Goal: Information Seeking & Learning: Learn about a topic

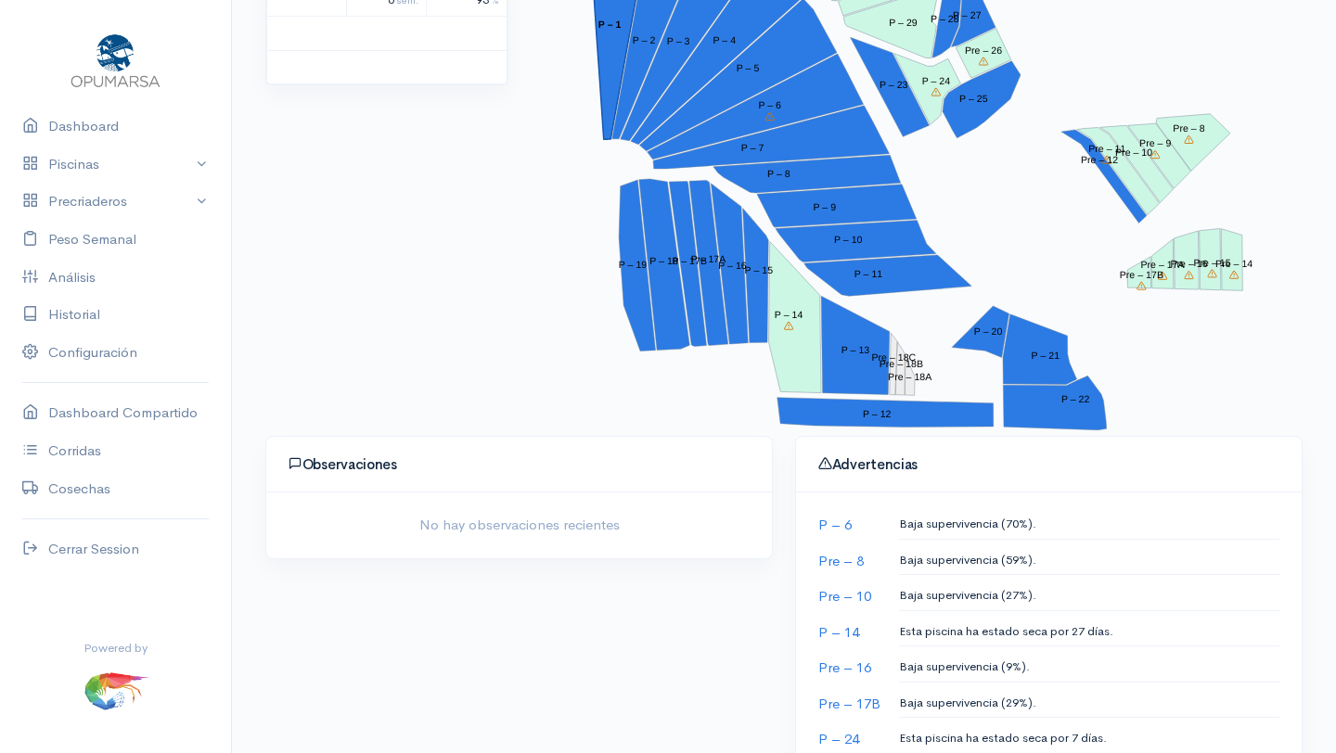
scroll to position [417, 0]
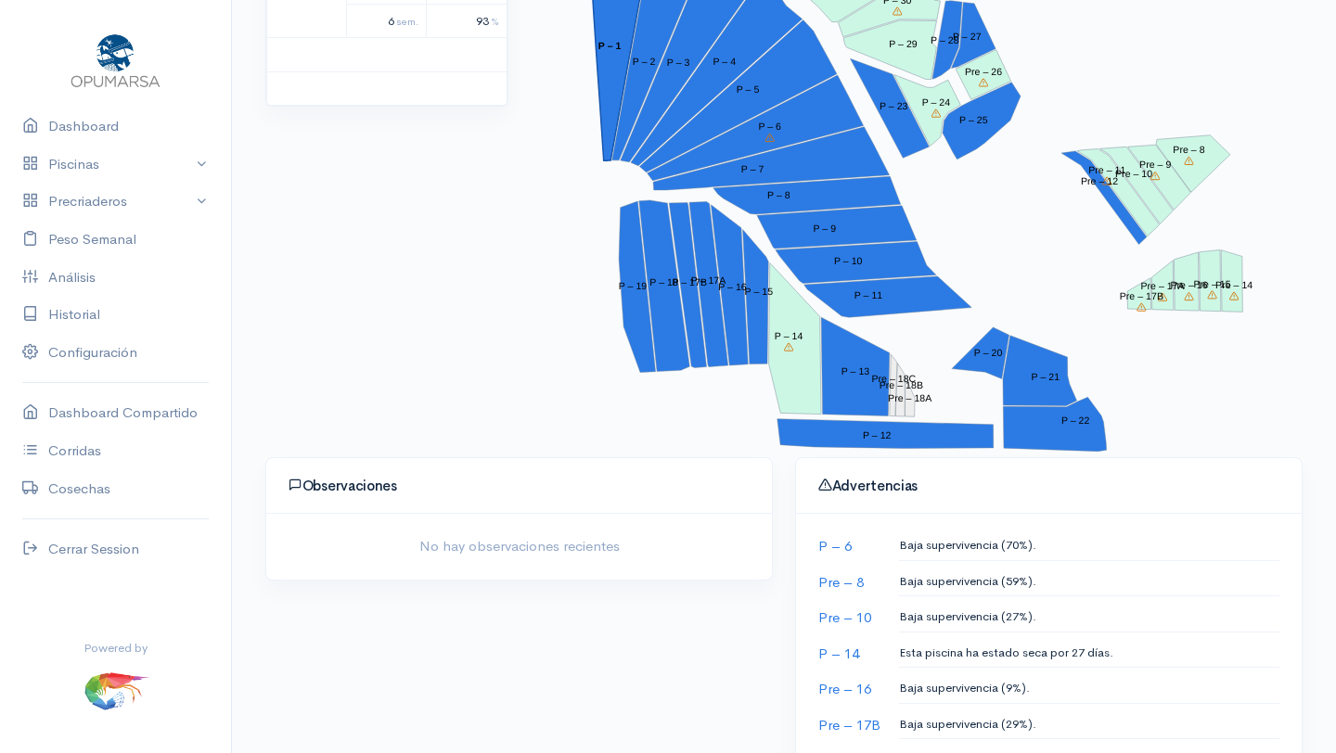
click at [615, 44] on tspan "P – 1" at bounding box center [608, 46] width 23 height 11
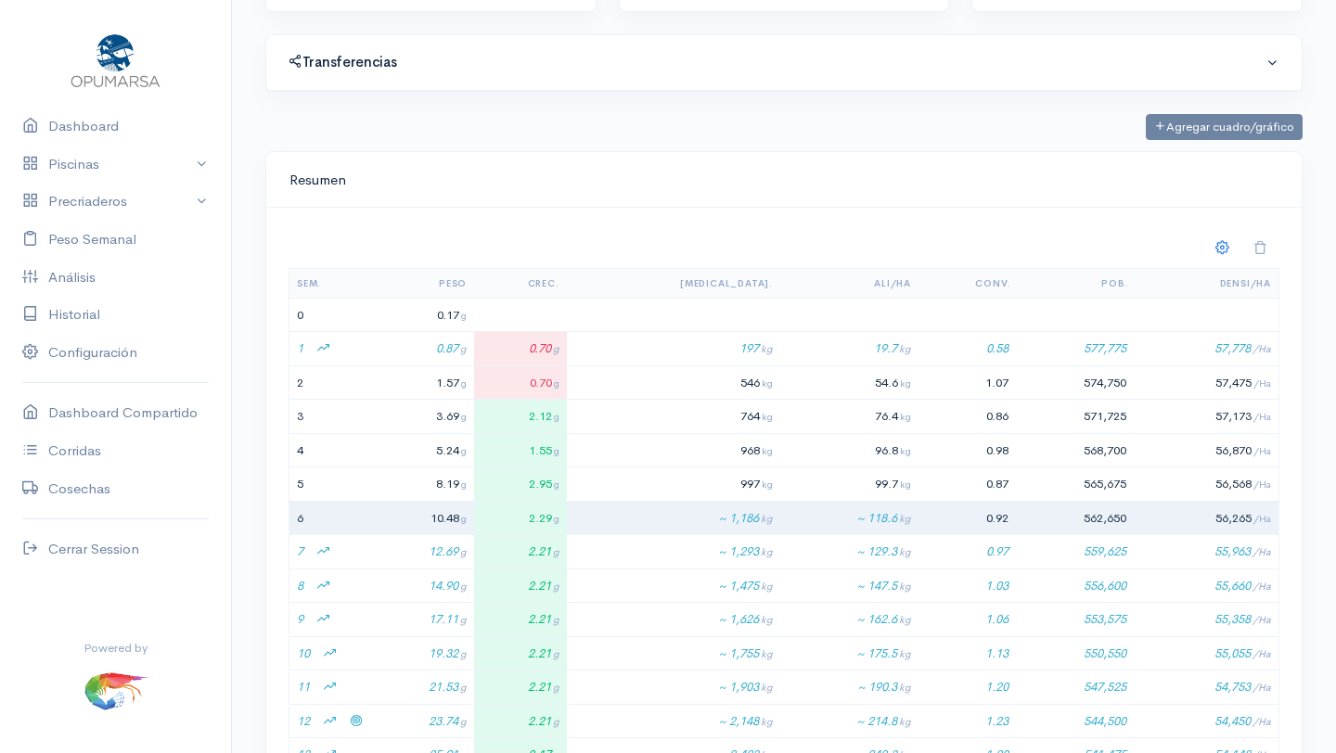
scroll to position [543, 0]
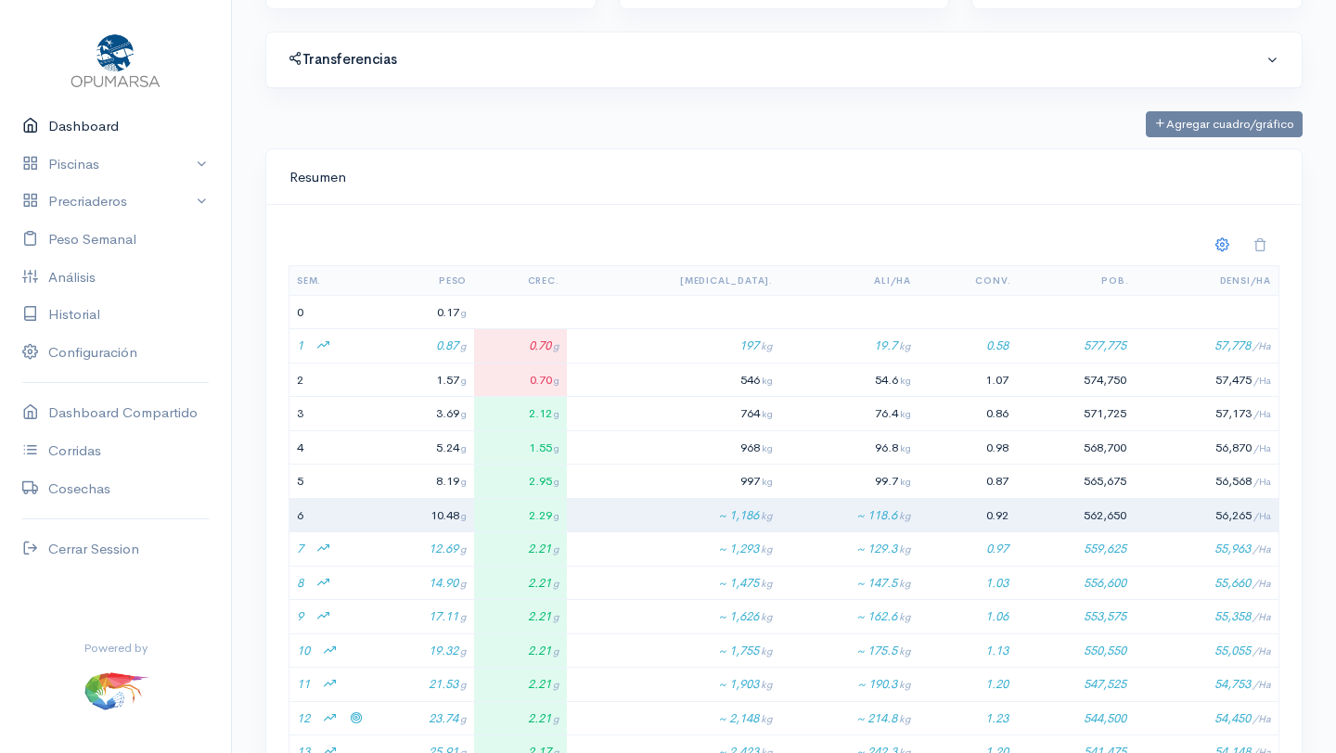
click at [83, 126] on link "Dashboard" at bounding box center [115, 127] width 231 height 38
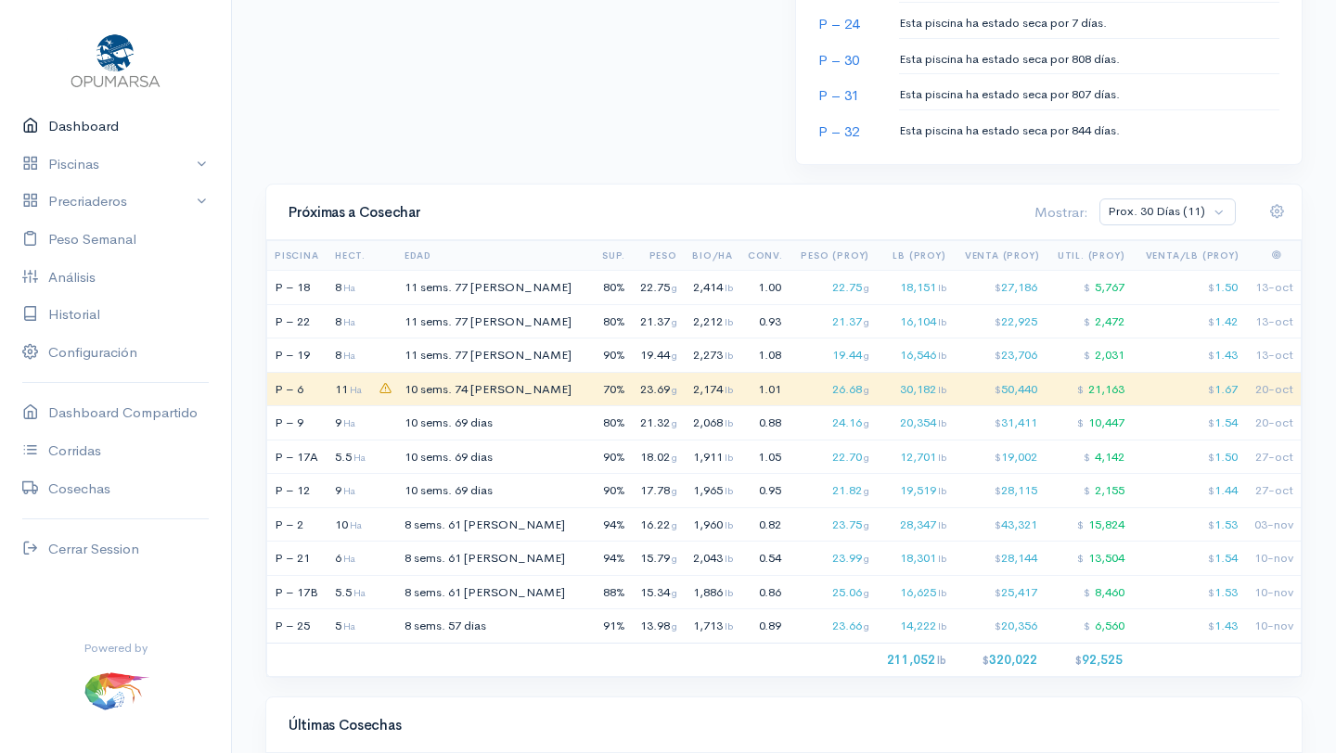
scroll to position [1155, 0]
click at [310, 350] on td "P – 19" at bounding box center [300, 355] width 66 height 34
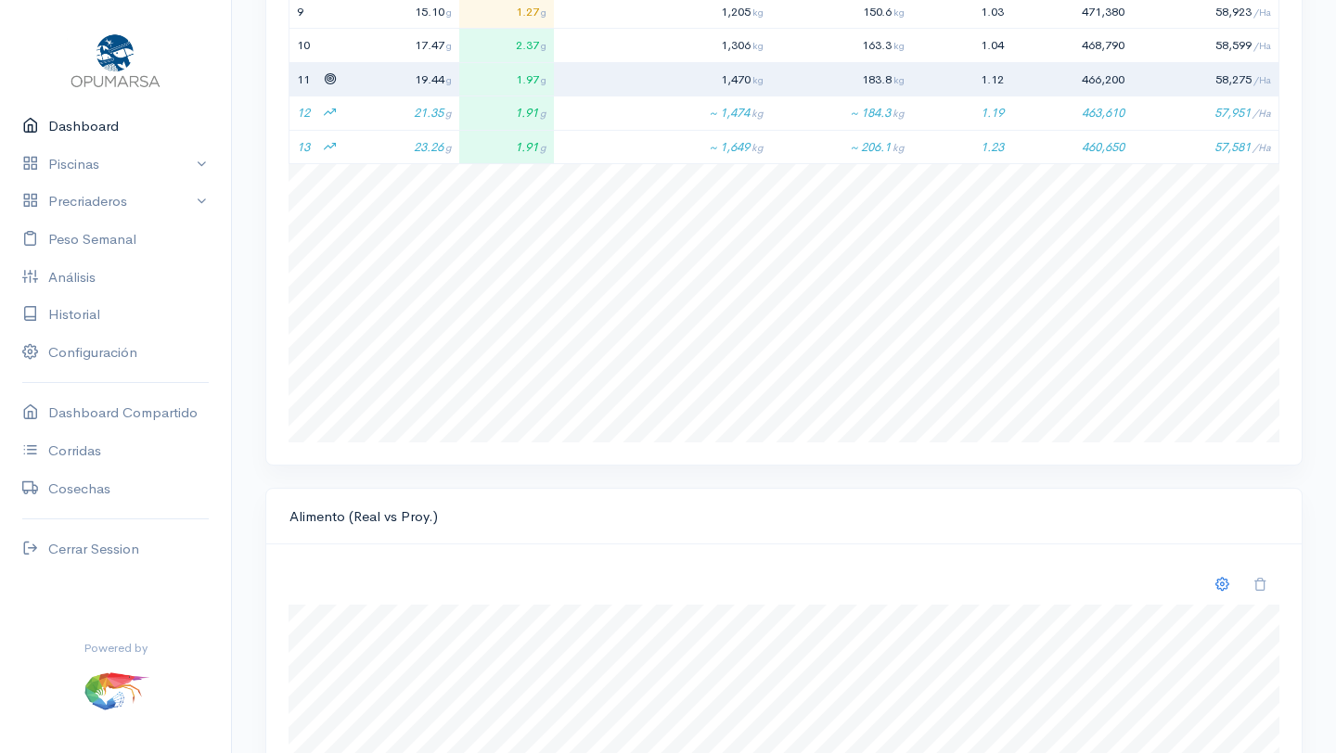
scroll to position [278, 991]
click at [77, 129] on link "Dashboard" at bounding box center [115, 127] width 231 height 38
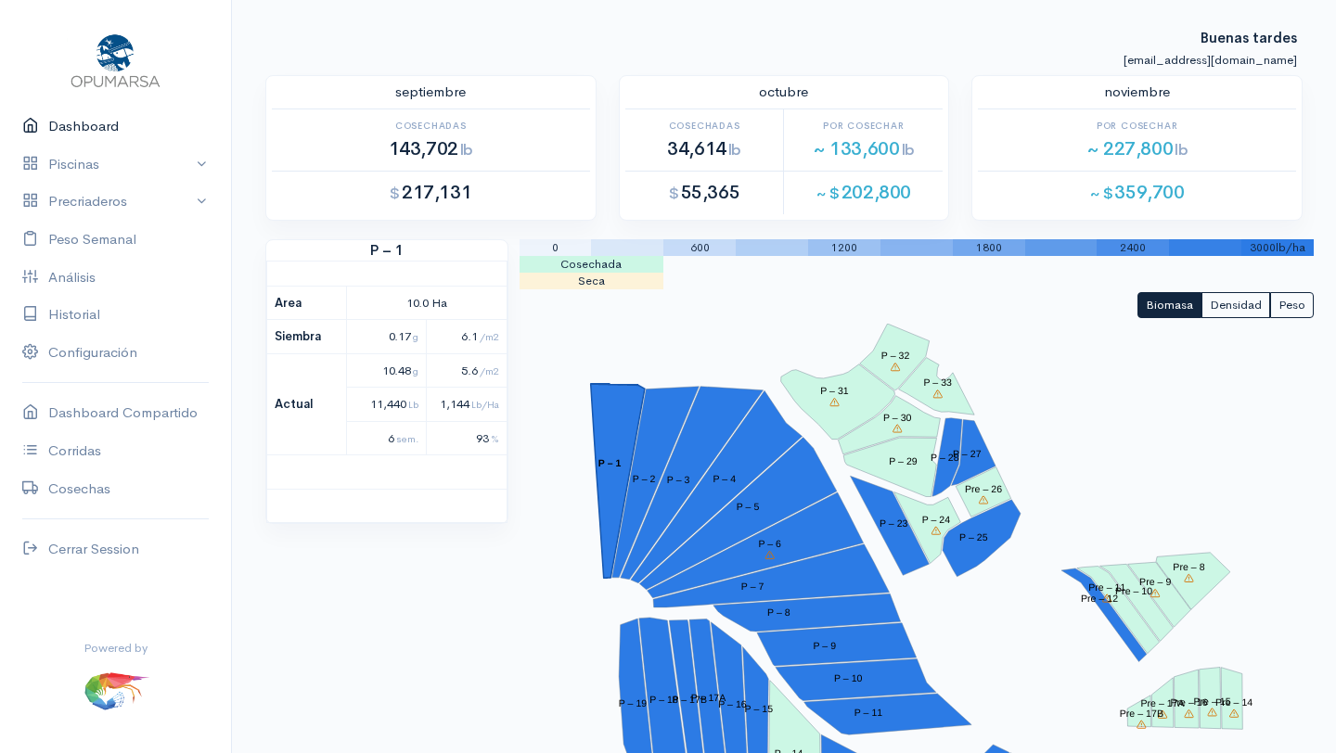
click at [83, 125] on link "Dashboard" at bounding box center [115, 127] width 231 height 38
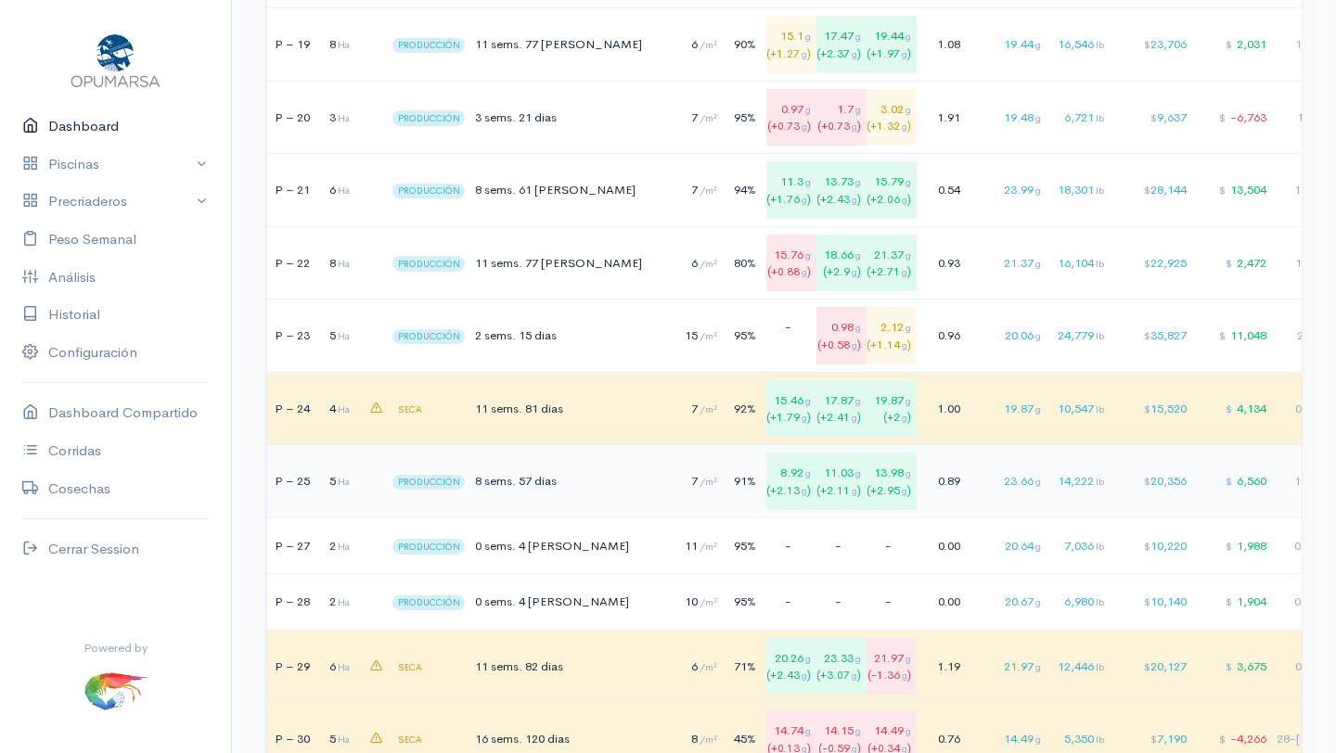
scroll to position [4075, 0]
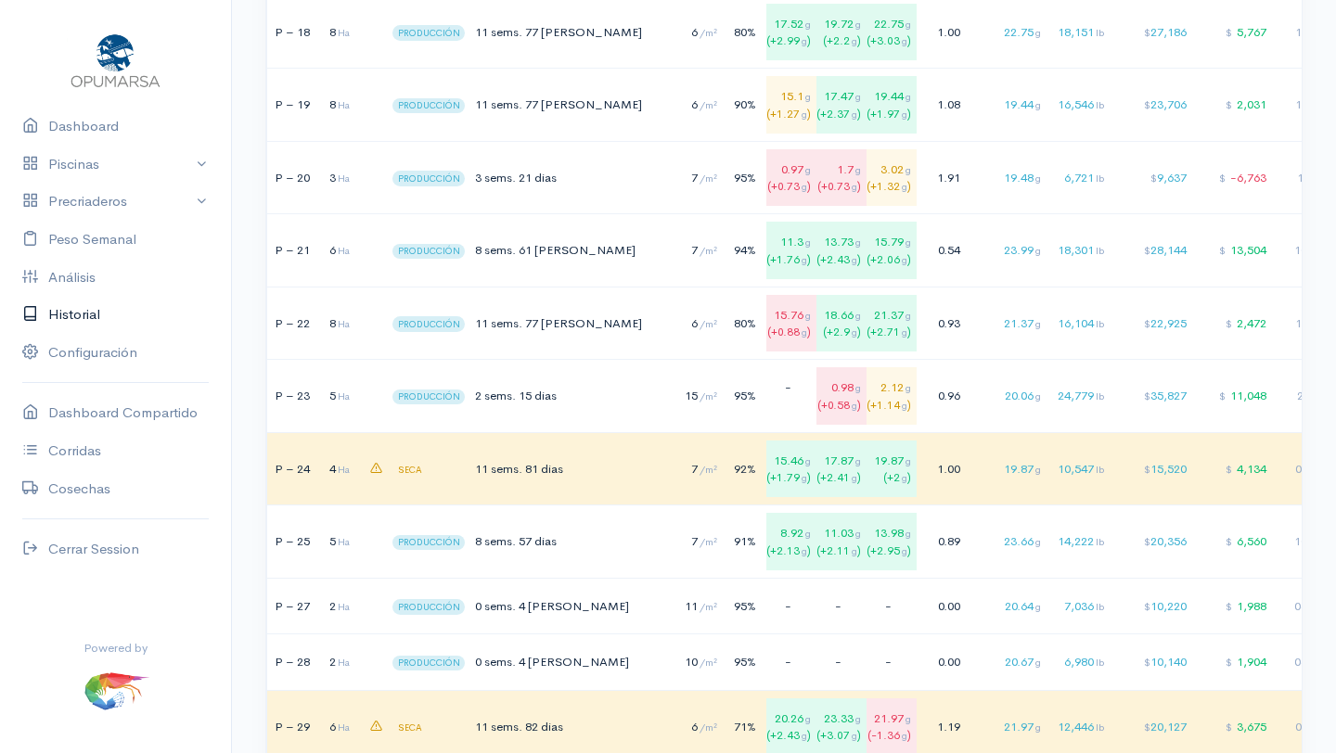
click at [68, 313] on link "Historial" at bounding box center [115, 315] width 231 height 38
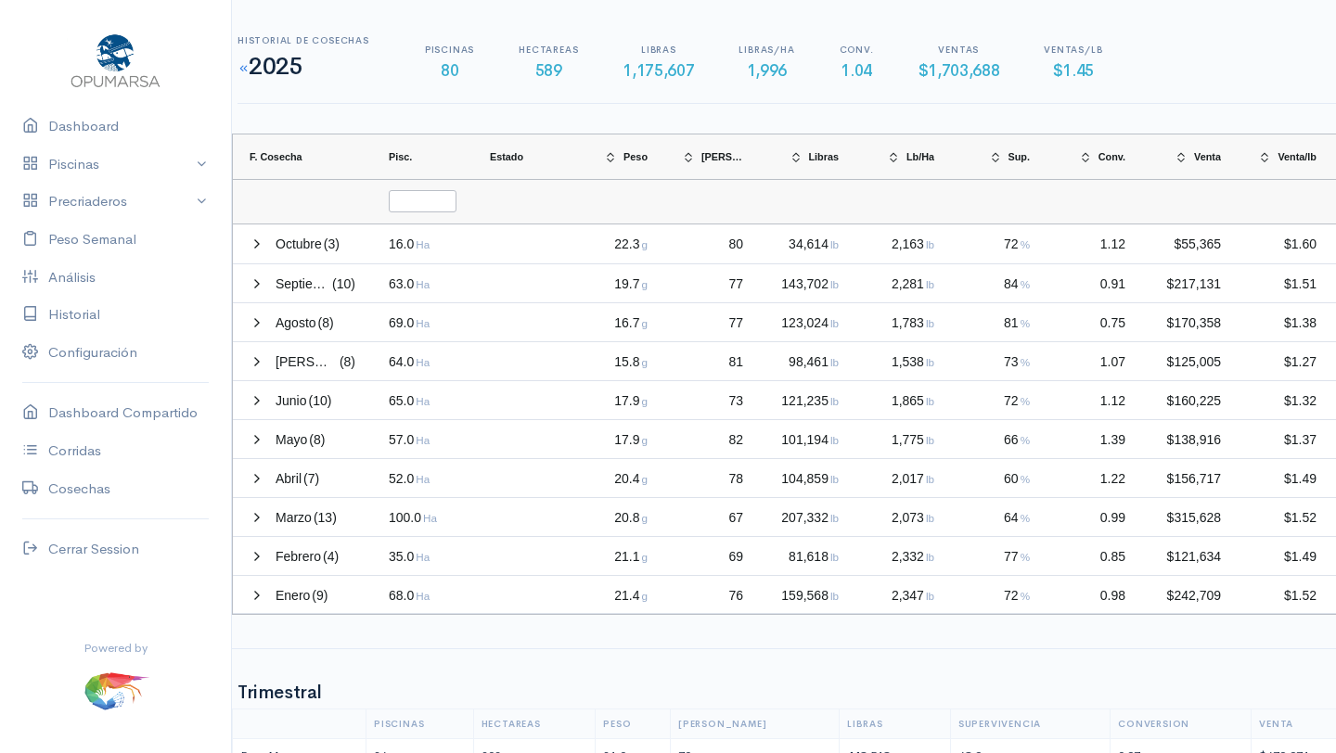
click at [243, 70] on small at bounding box center [242, 68] width 11 height 12
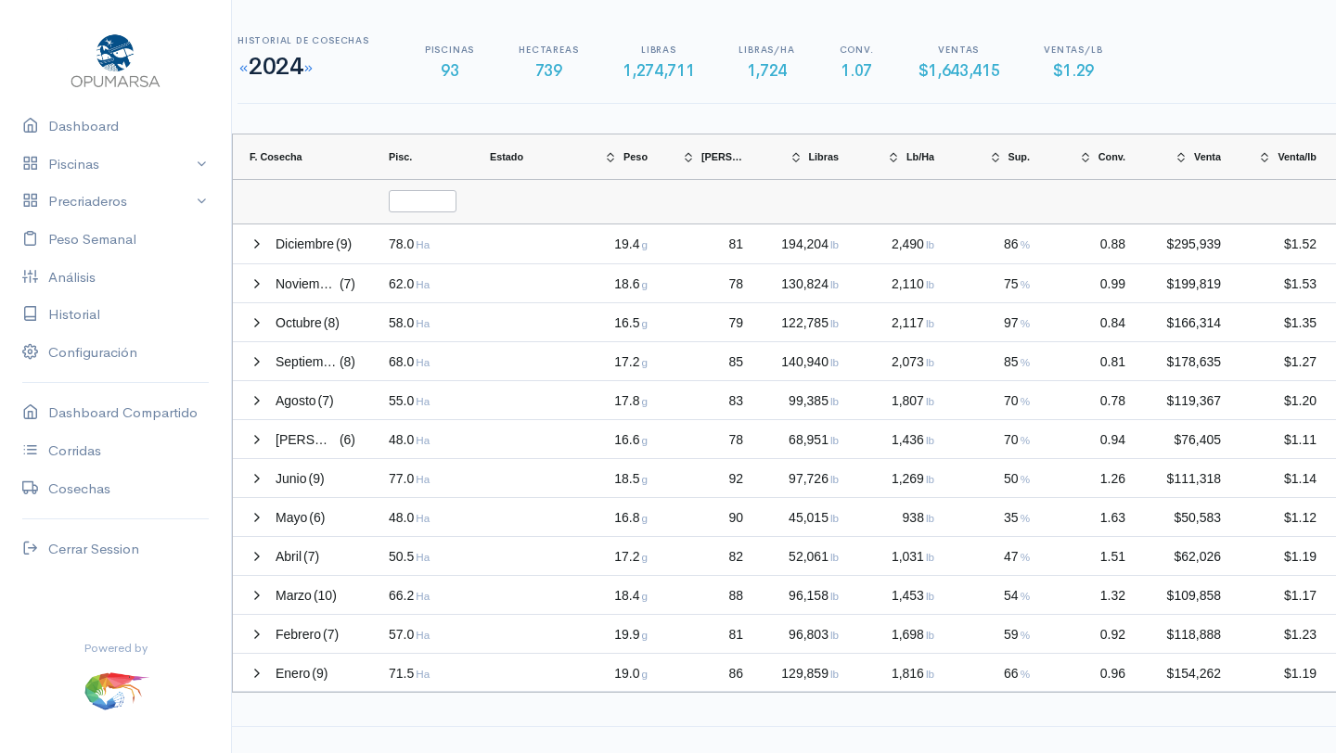
click at [246, 66] on small at bounding box center [242, 68] width 11 height 12
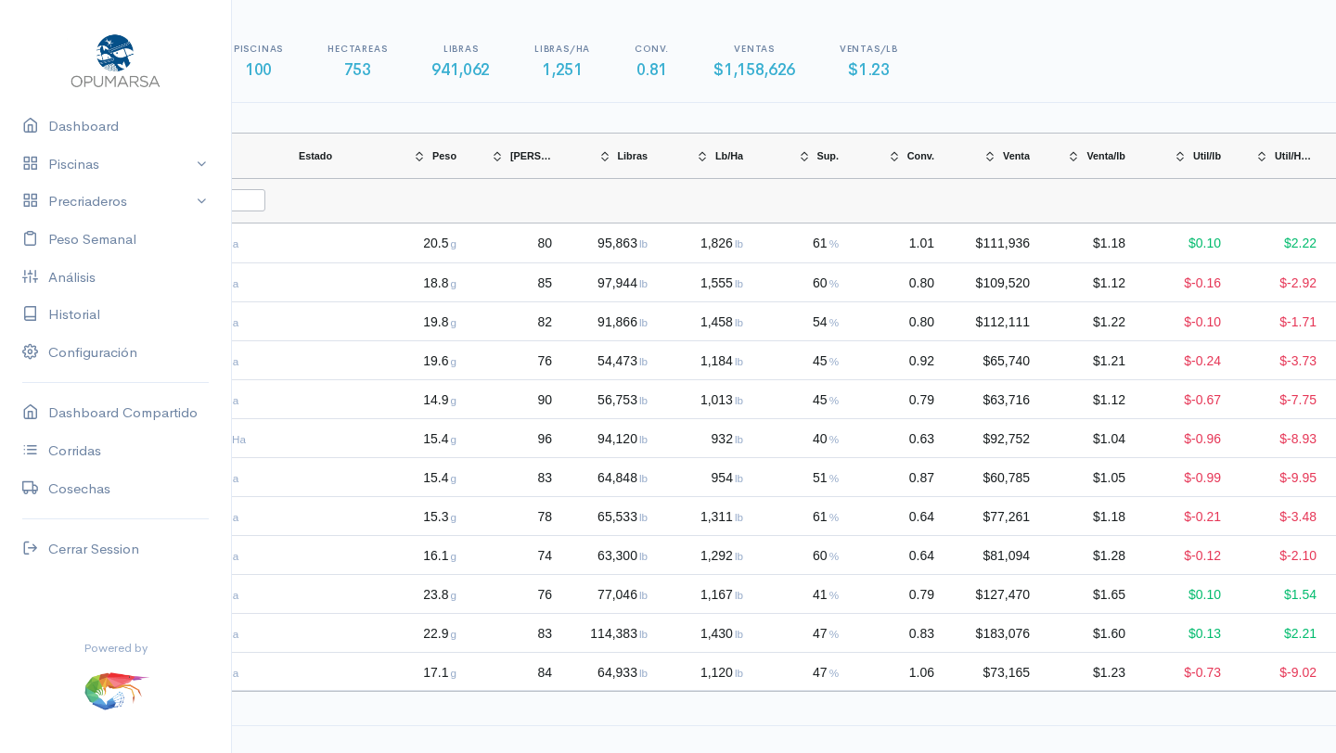
scroll to position [1, 0]
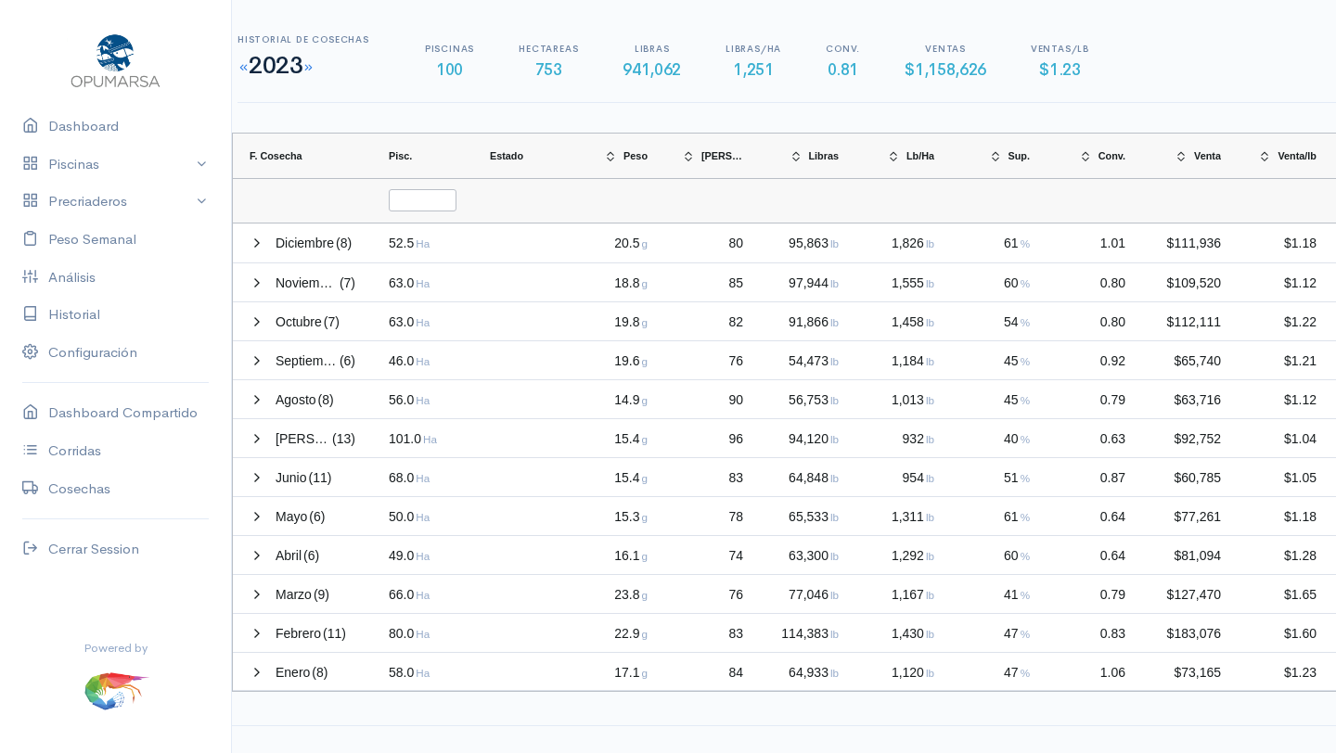
click at [246, 68] on small at bounding box center [242, 67] width 11 height 12
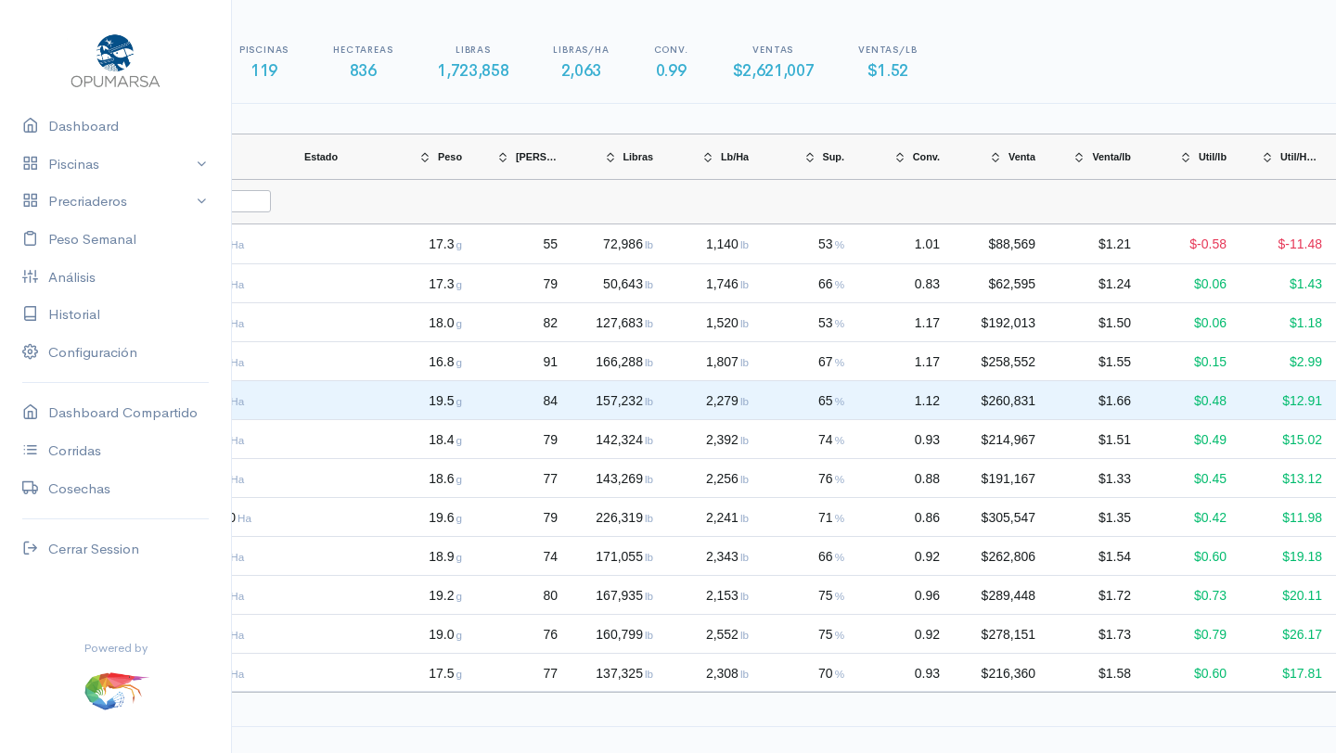
scroll to position [0, 0]
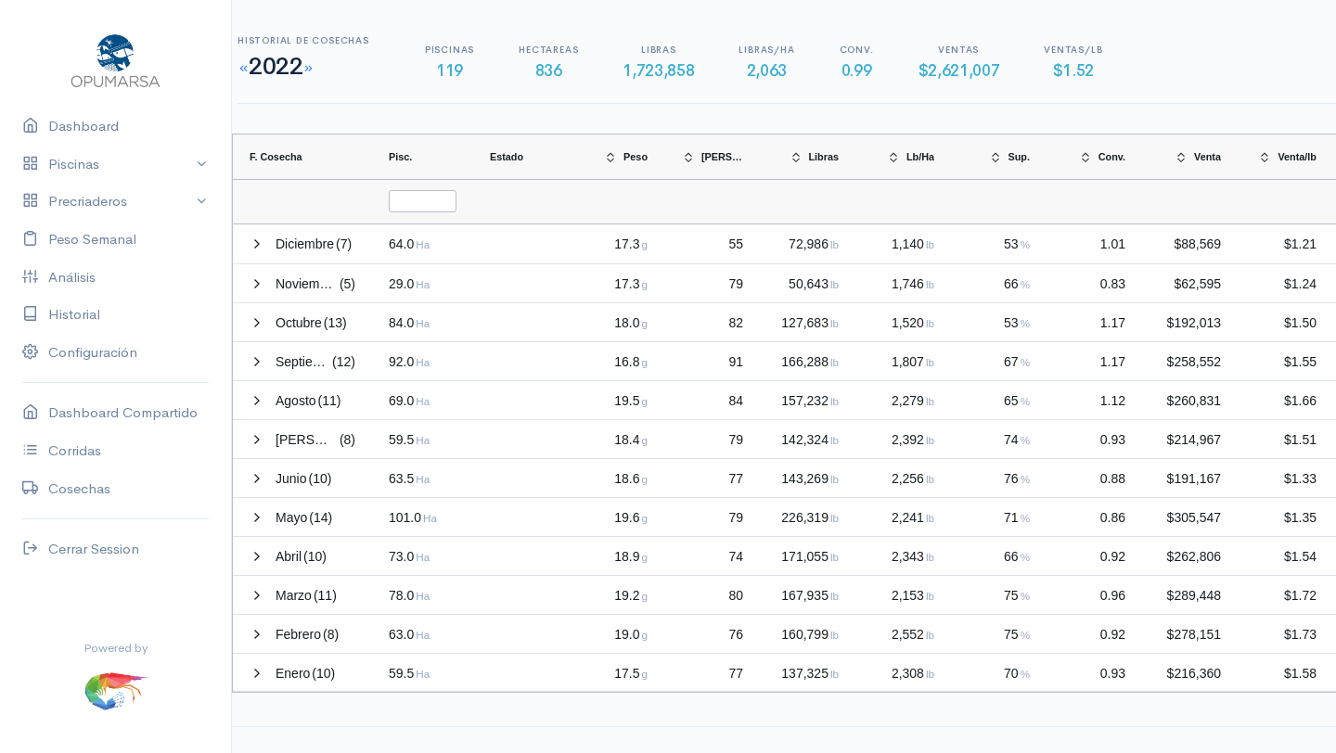
click at [244, 69] on small at bounding box center [242, 68] width 11 height 12
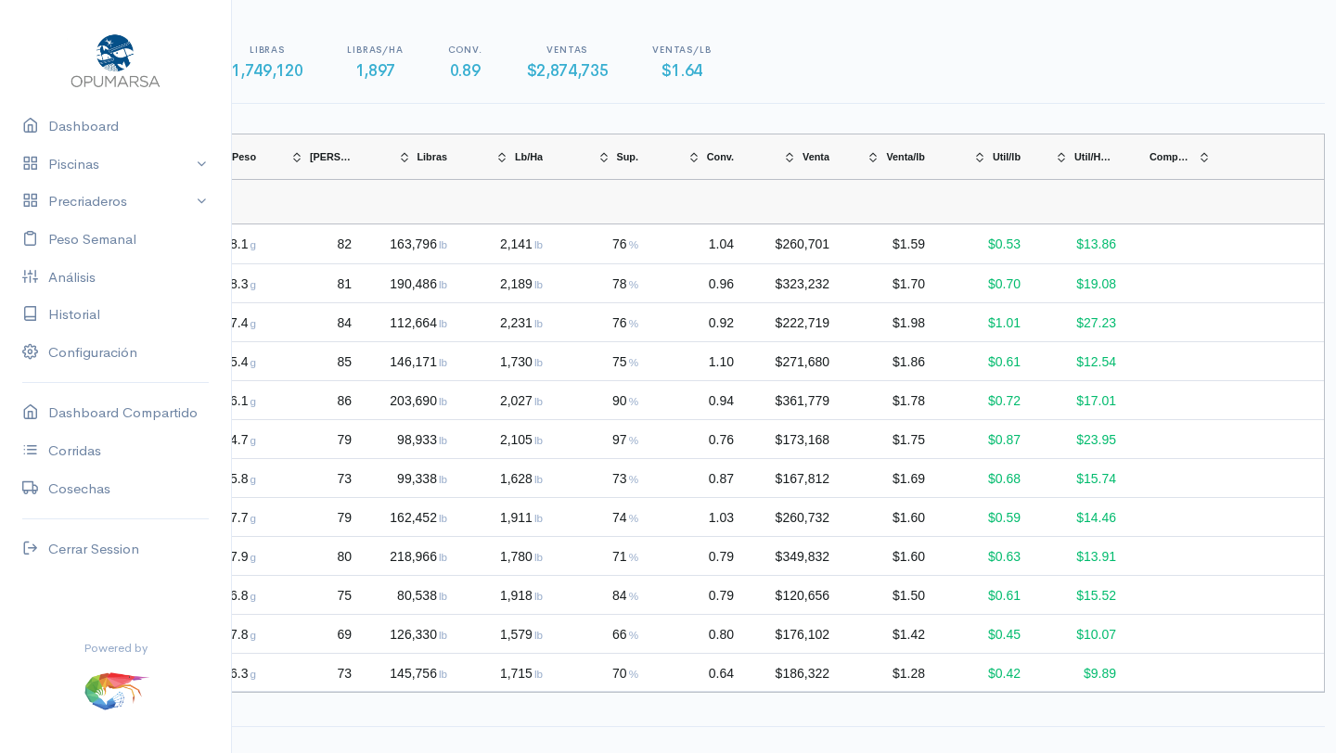
scroll to position [0, 390]
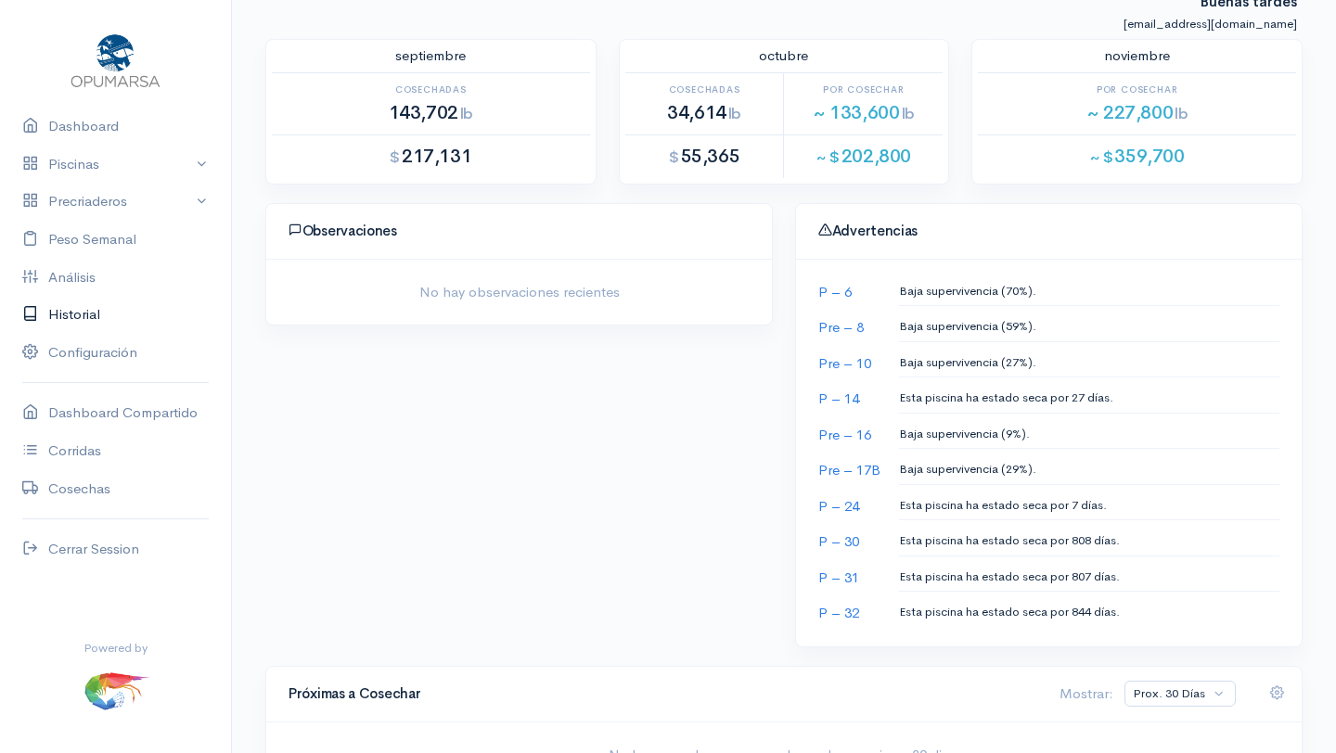
scroll to position [221, 0]
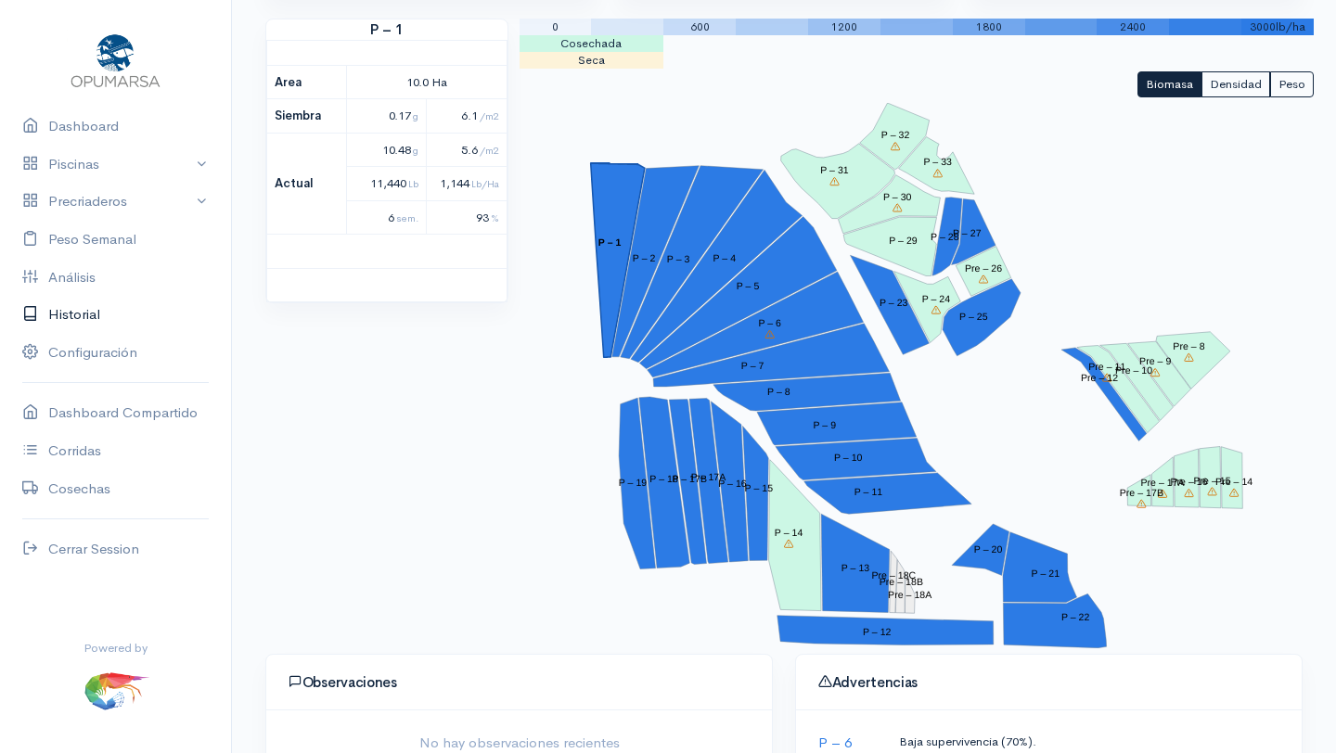
click at [78, 314] on link "Historial" at bounding box center [115, 315] width 231 height 38
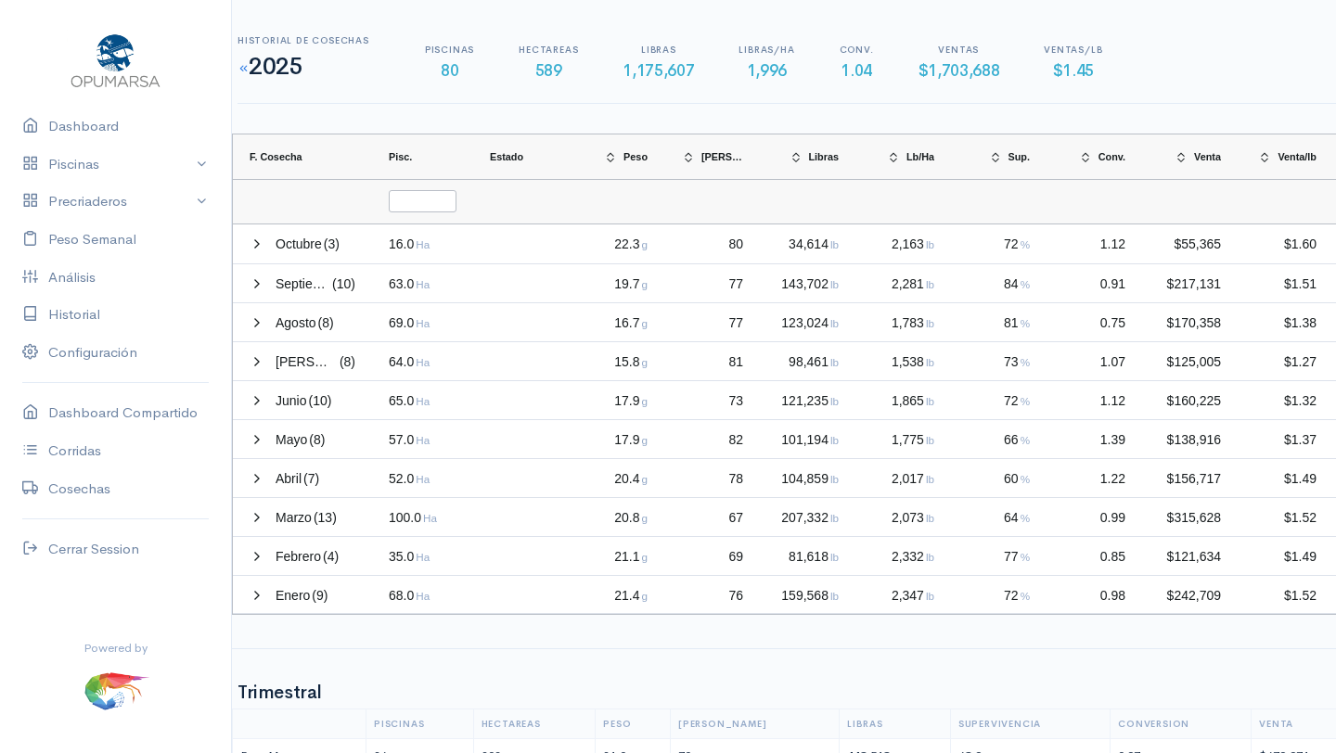
click at [245, 72] on small at bounding box center [242, 68] width 11 height 12
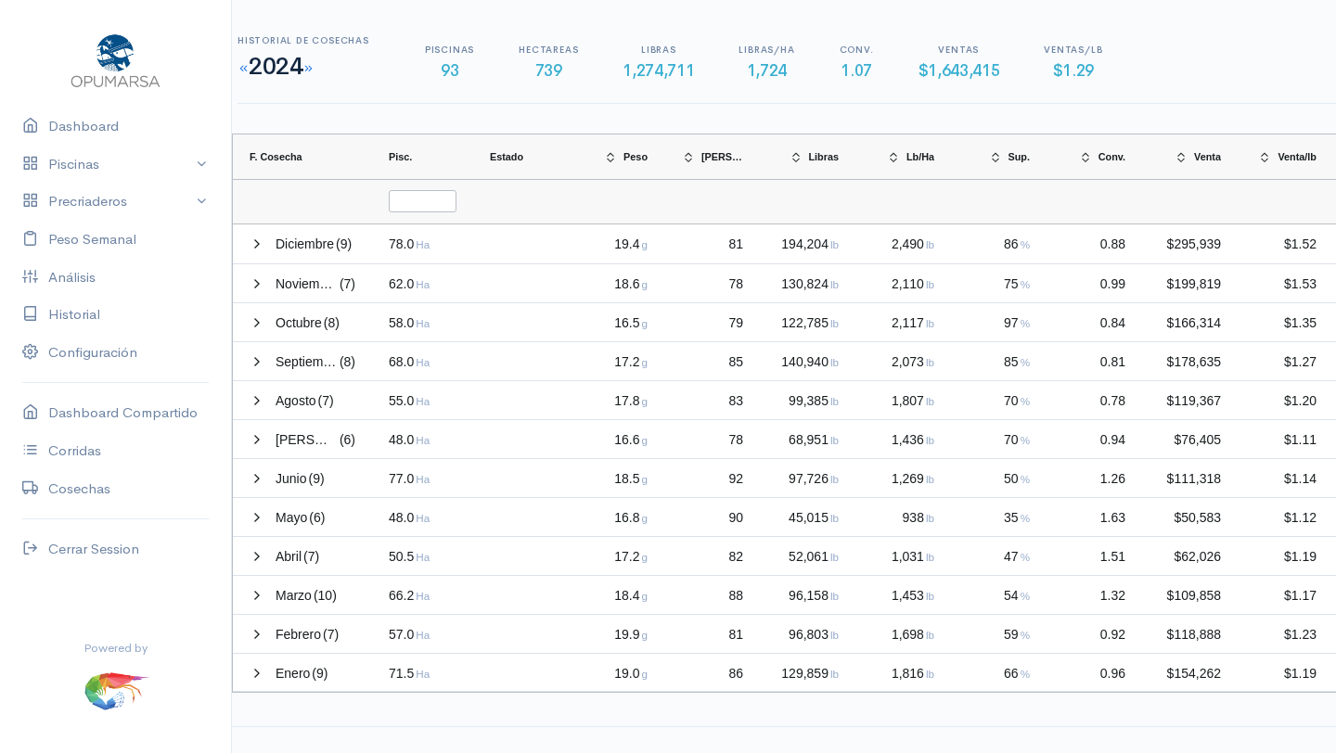
click at [245, 72] on small at bounding box center [242, 68] width 11 height 12
click at [245, 70] on small at bounding box center [242, 68] width 11 height 12
click at [244, 70] on small at bounding box center [242, 68] width 11 height 12
click at [243, 69] on small at bounding box center [242, 68] width 11 height 12
click at [302, 69] on small at bounding box center [296, 68] width 11 height 12
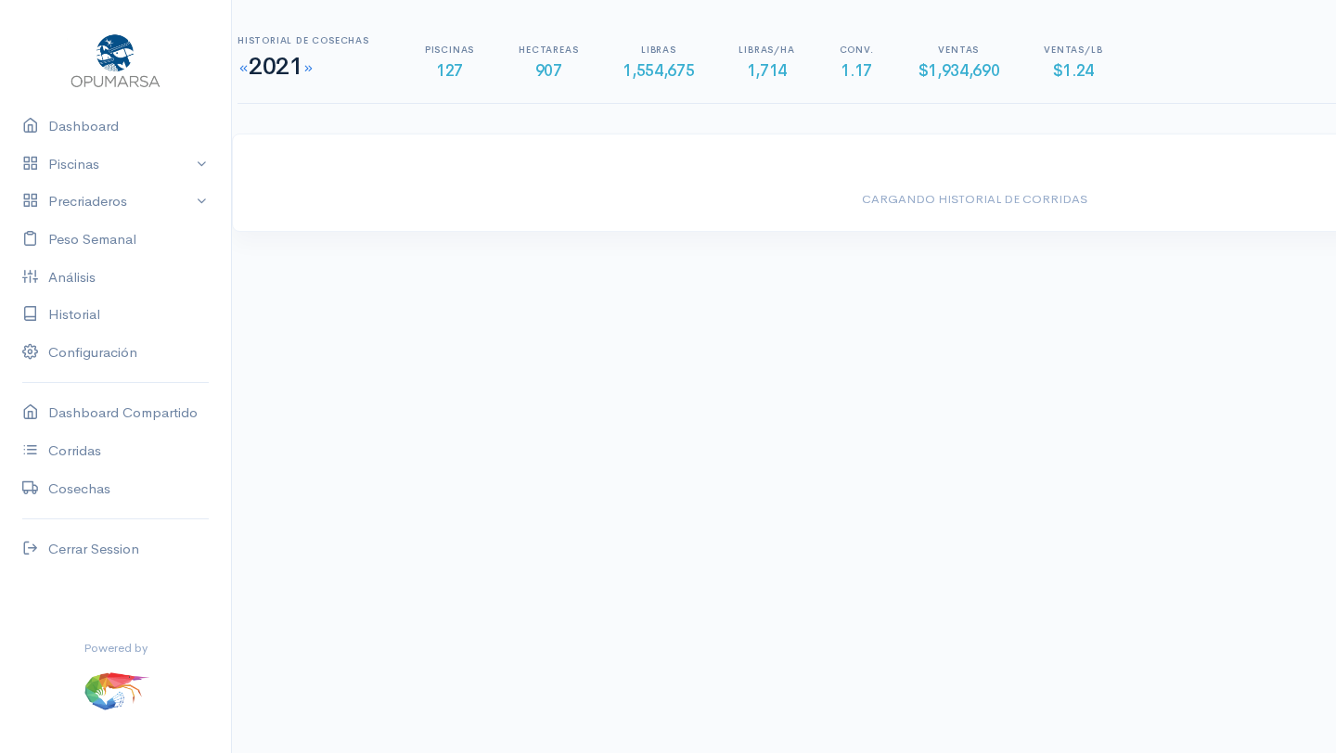
click at [302, 69] on h1 "2021" at bounding box center [303, 67] width 132 height 27
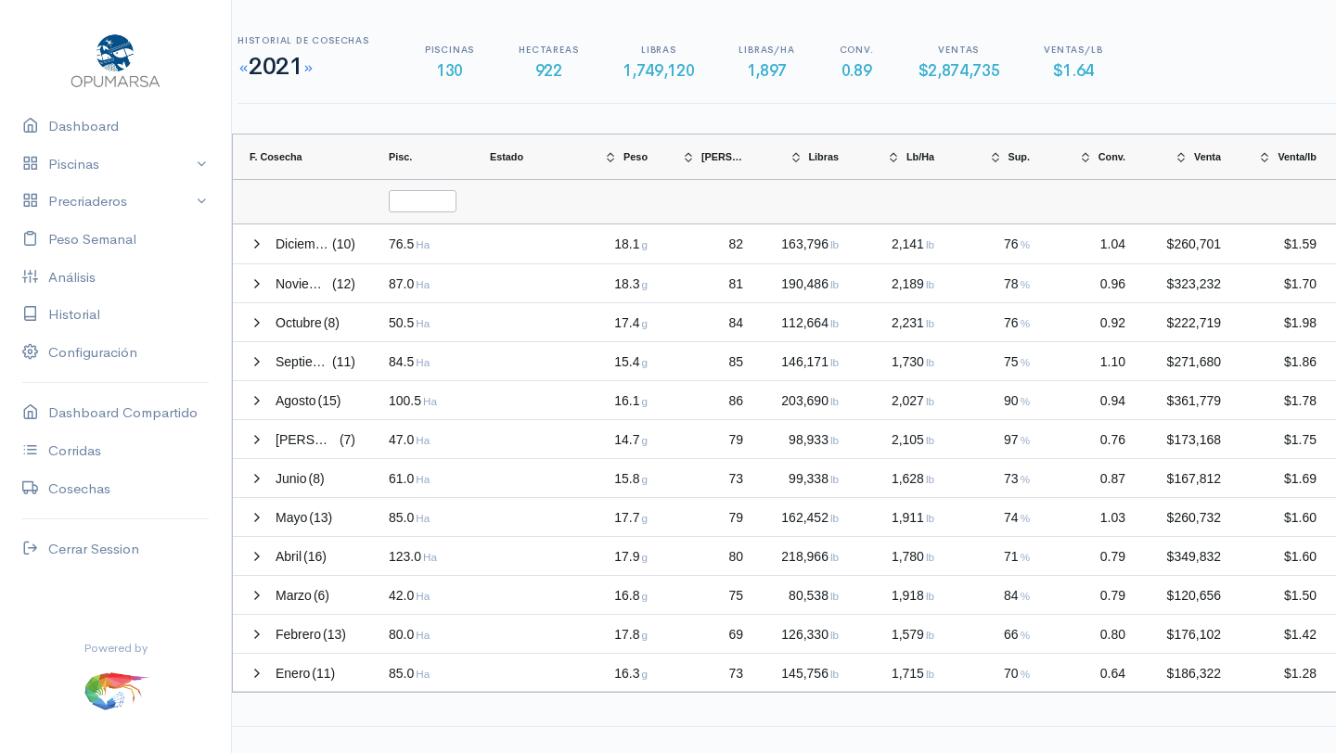
click at [314, 69] on small at bounding box center [307, 68] width 11 height 12
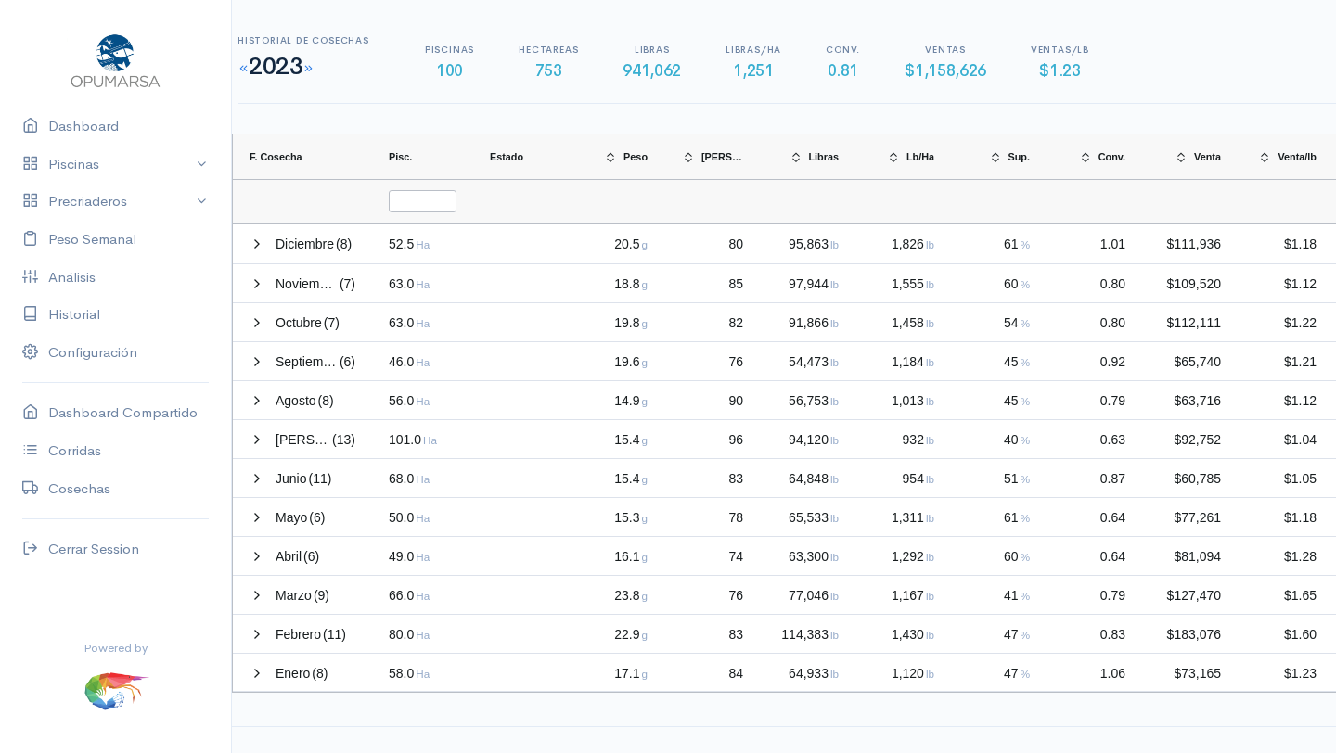
click at [314, 69] on small at bounding box center [307, 68] width 11 height 12
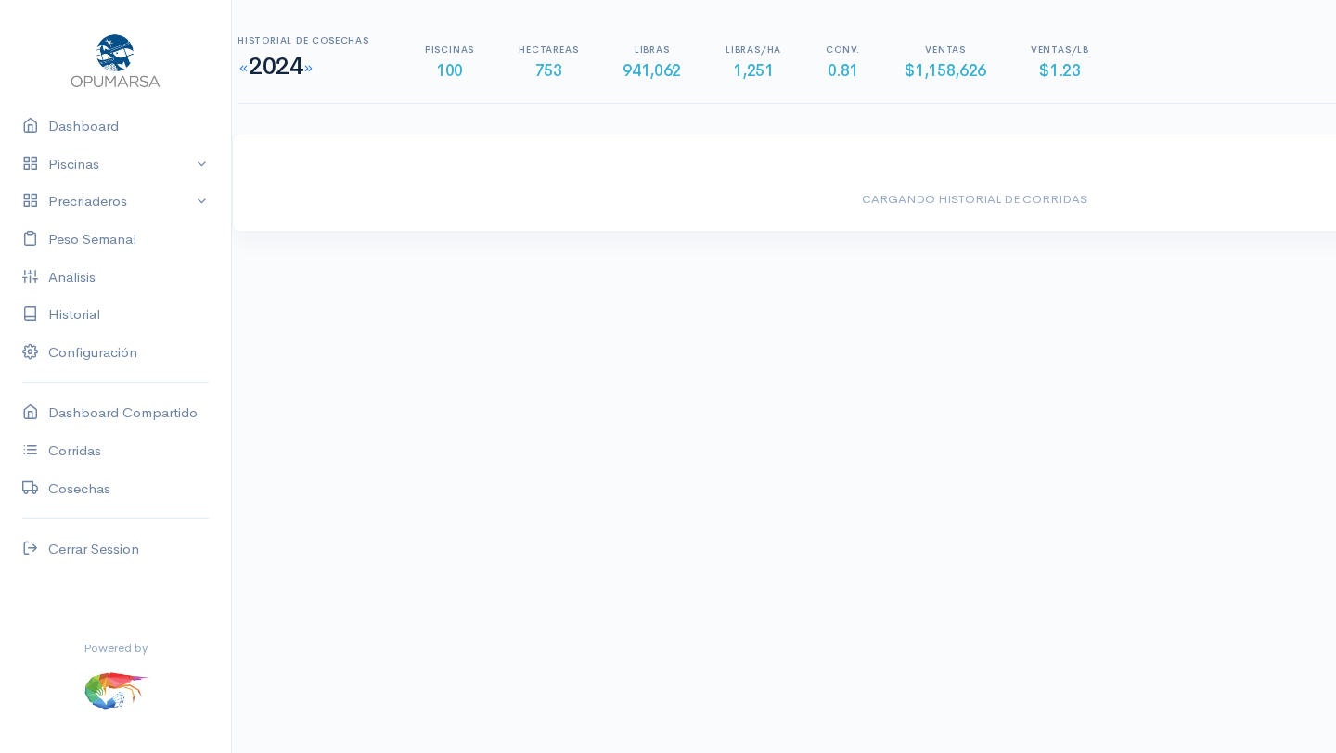
click at [314, 69] on small at bounding box center [307, 68] width 11 height 12
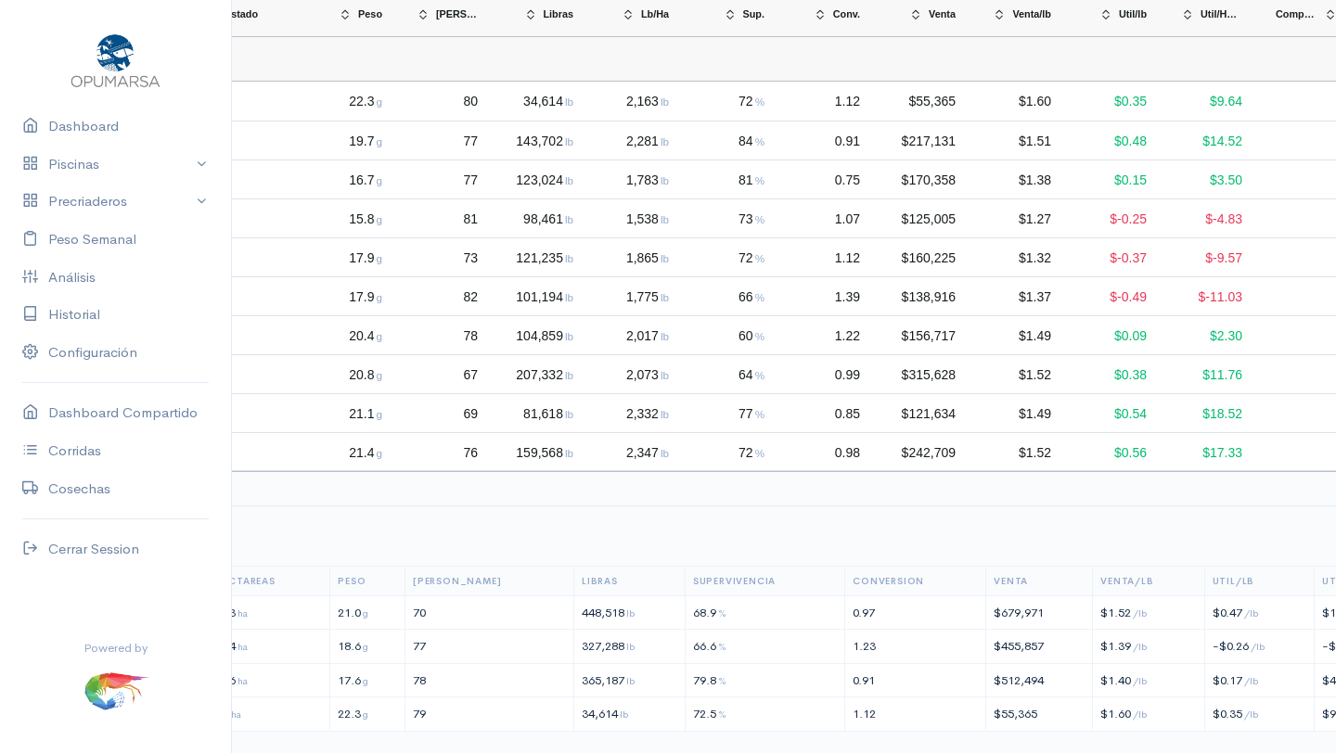
scroll to position [143, 0]
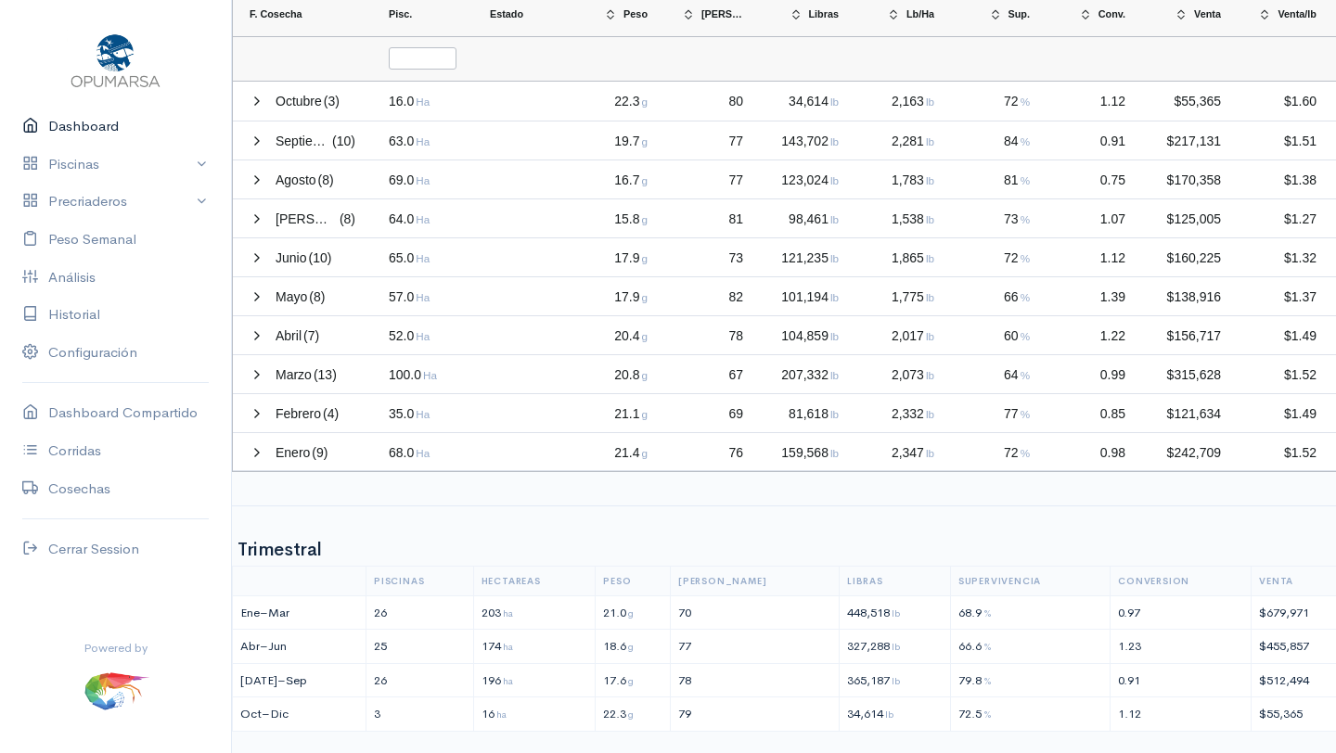
click at [78, 122] on link "Dashboard" at bounding box center [115, 127] width 231 height 38
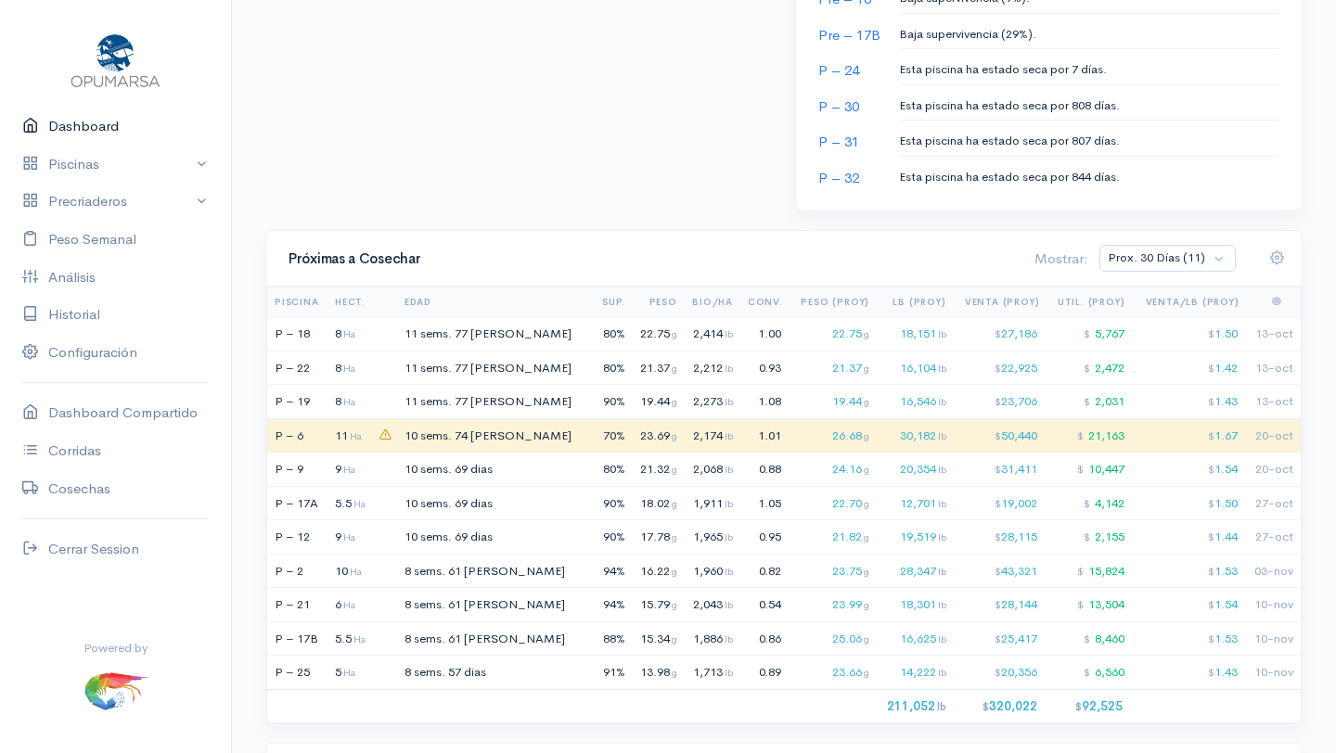
scroll to position [1142, 0]
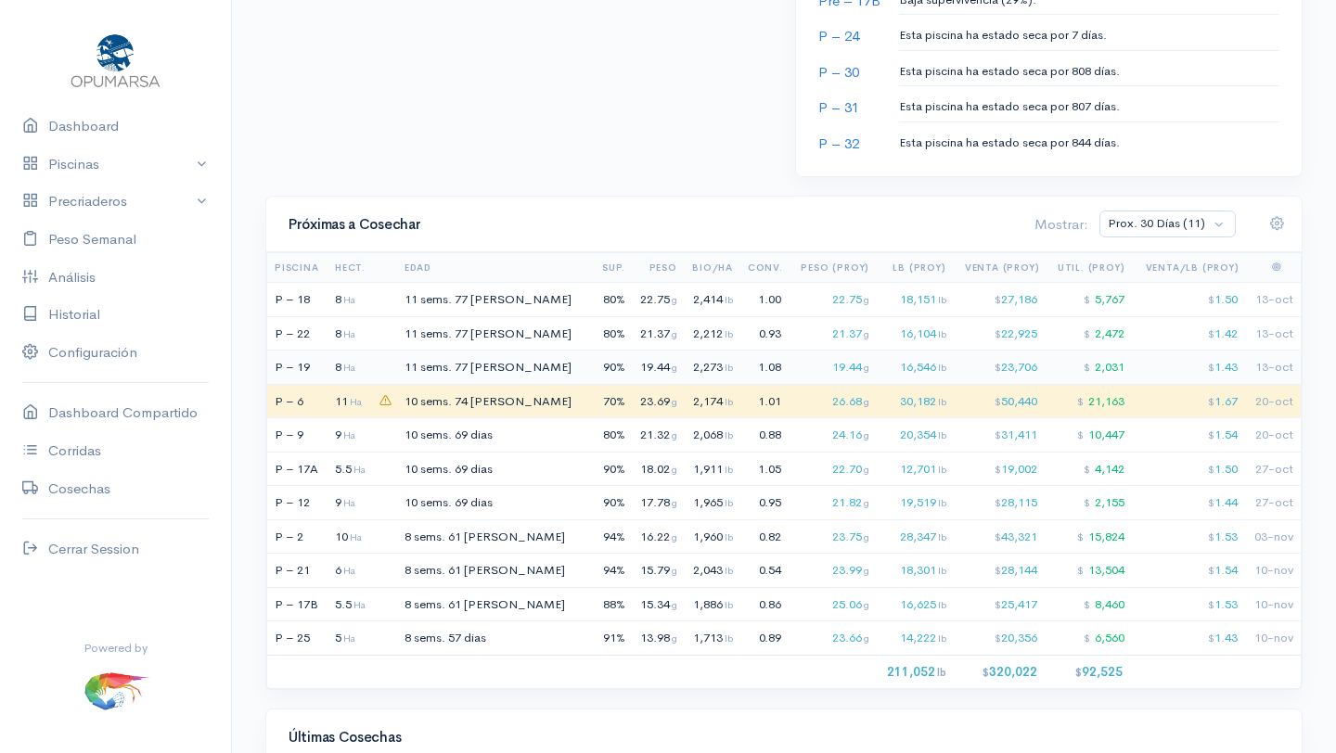
click at [473, 365] on span "77 [PERSON_NAME]" at bounding box center [512, 367] width 117 height 16
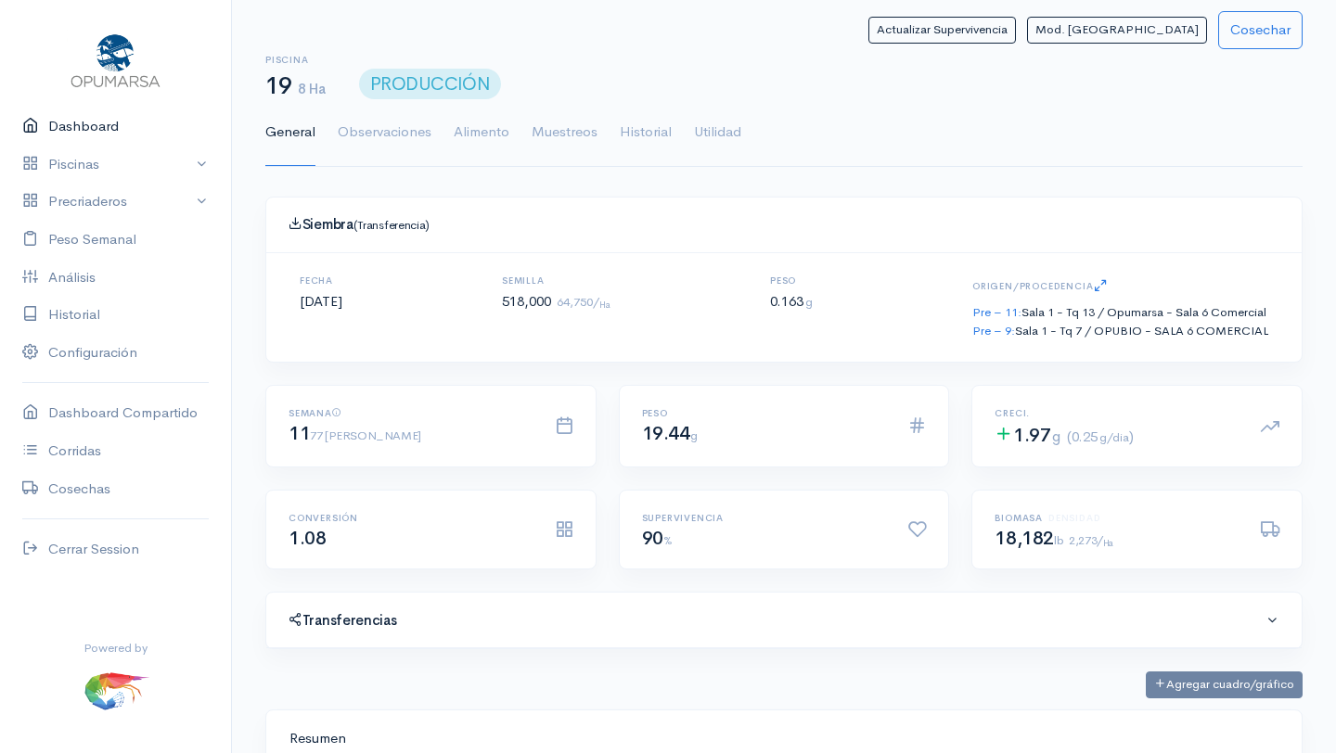
click at [82, 131] on link "Dashboard" at bounding box center [115, 127] width 231 height 38
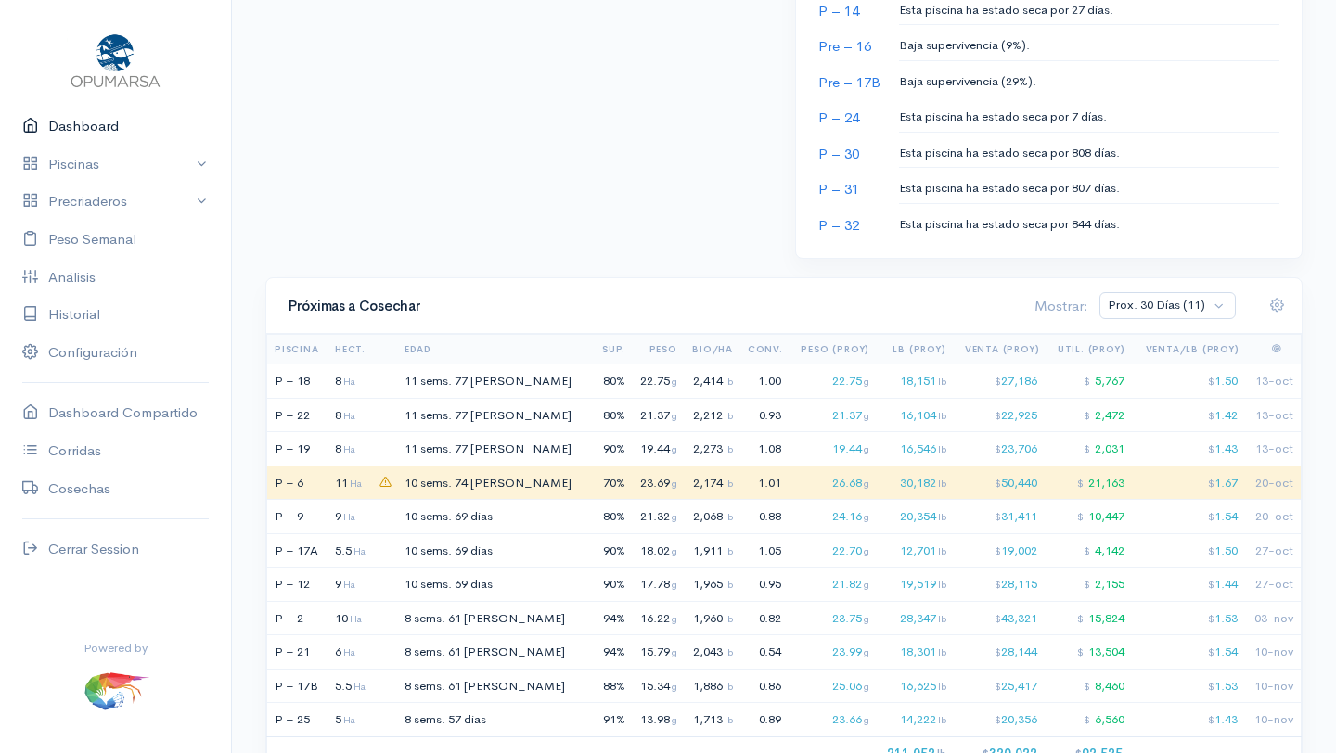
scroll to position [1061, 0]
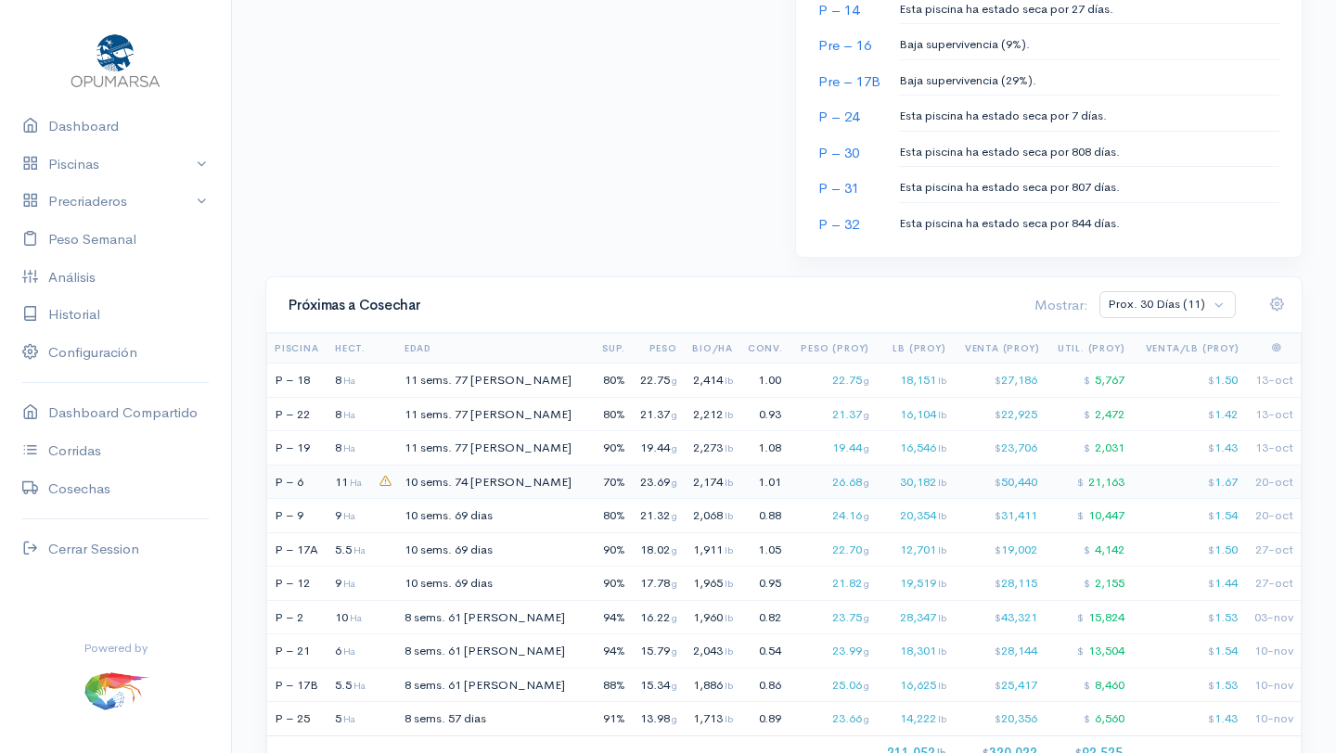
click at [635, 481] on div "23.69 g" at bounding box center [656, 482] width 42 height 19
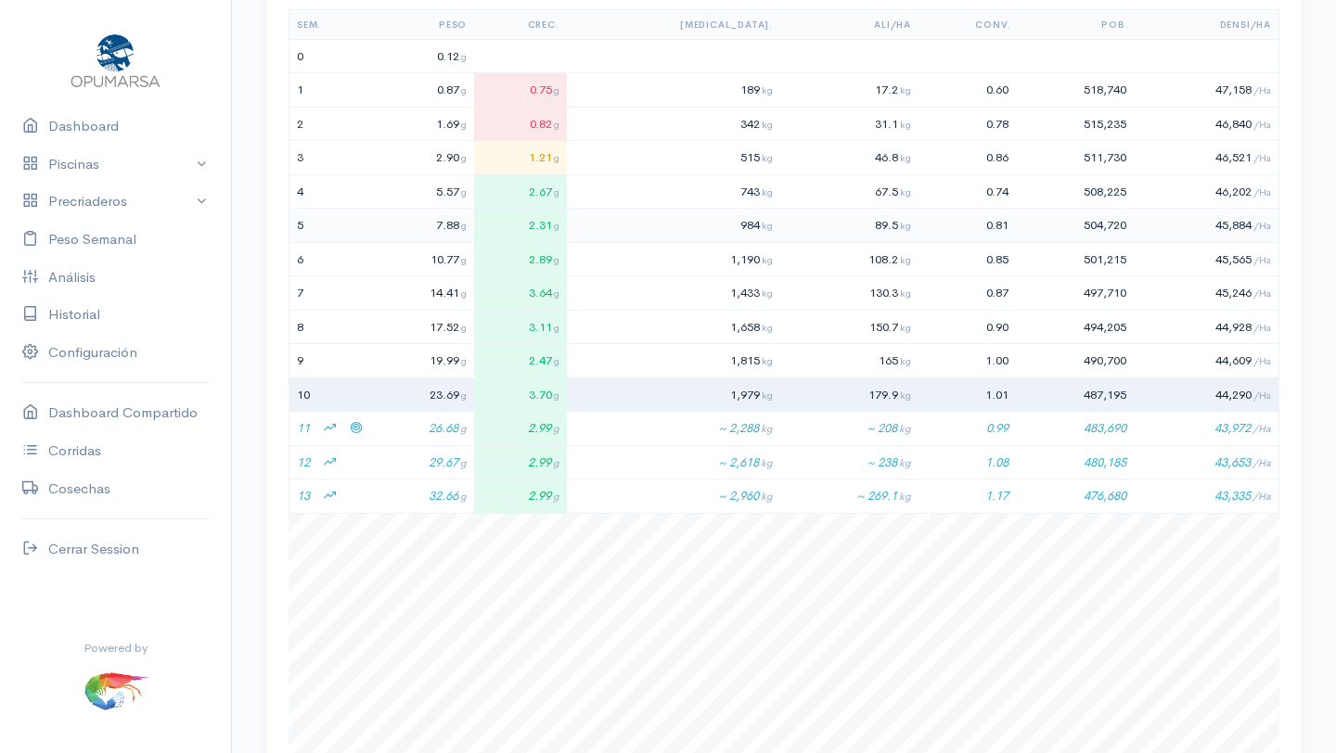
scroll to position [889, 0]
click at [358, 430] on span at bounding box center [356, 429] width 12 height 12
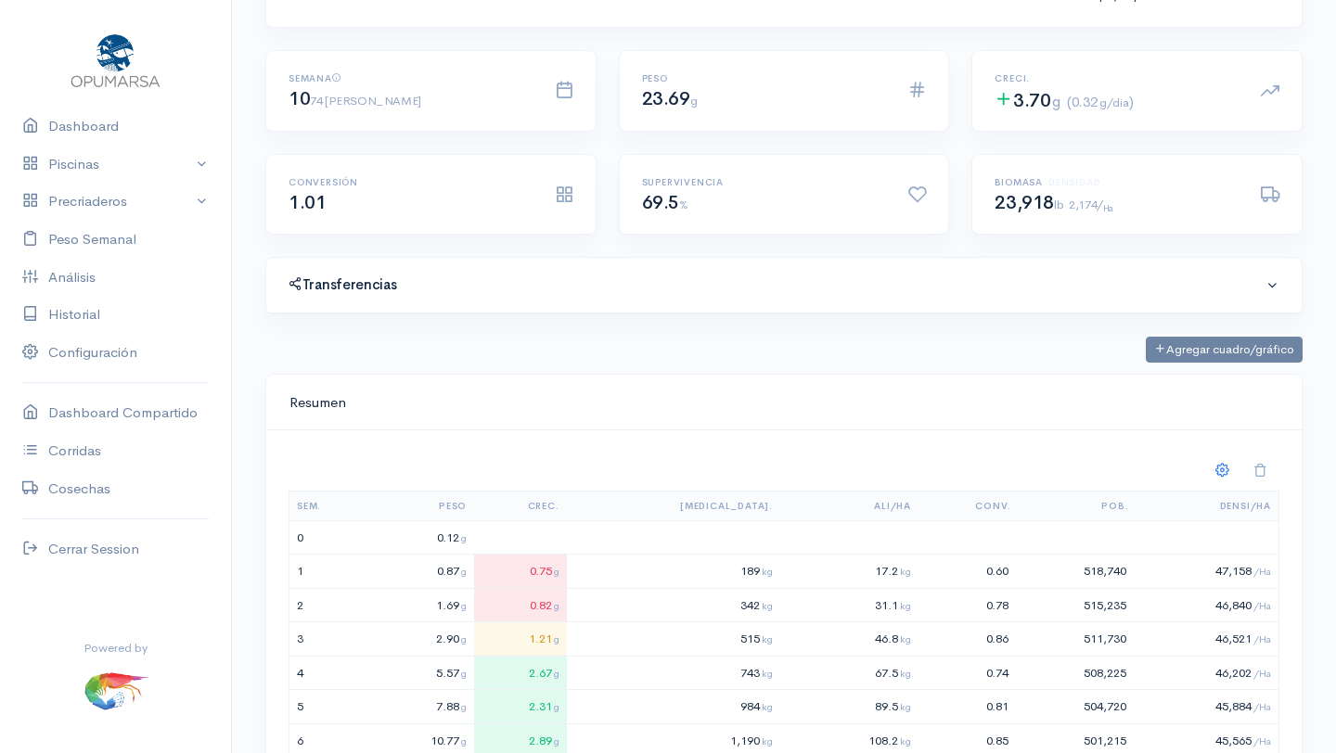
scroll to position [0, 0]
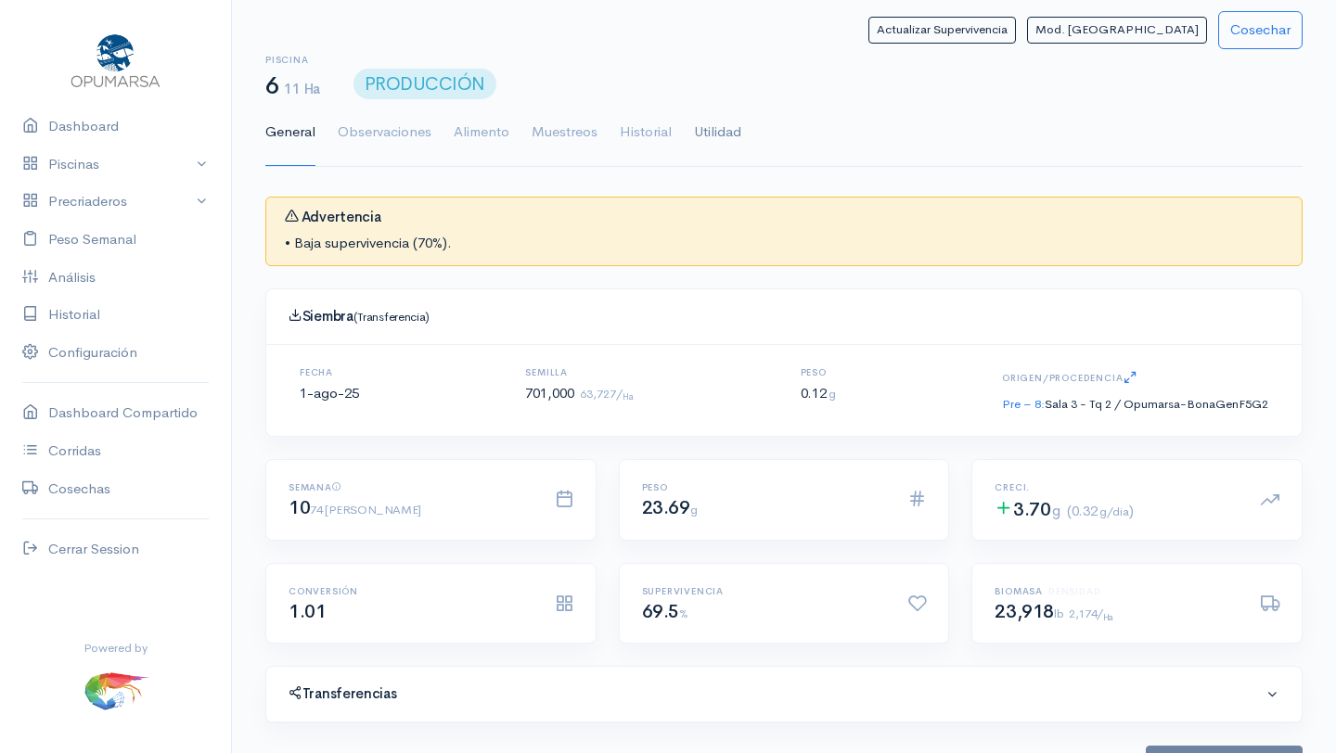
click at [721, 134] on link "Utilidad" at bounding box center [717, 132] width 47 height 67
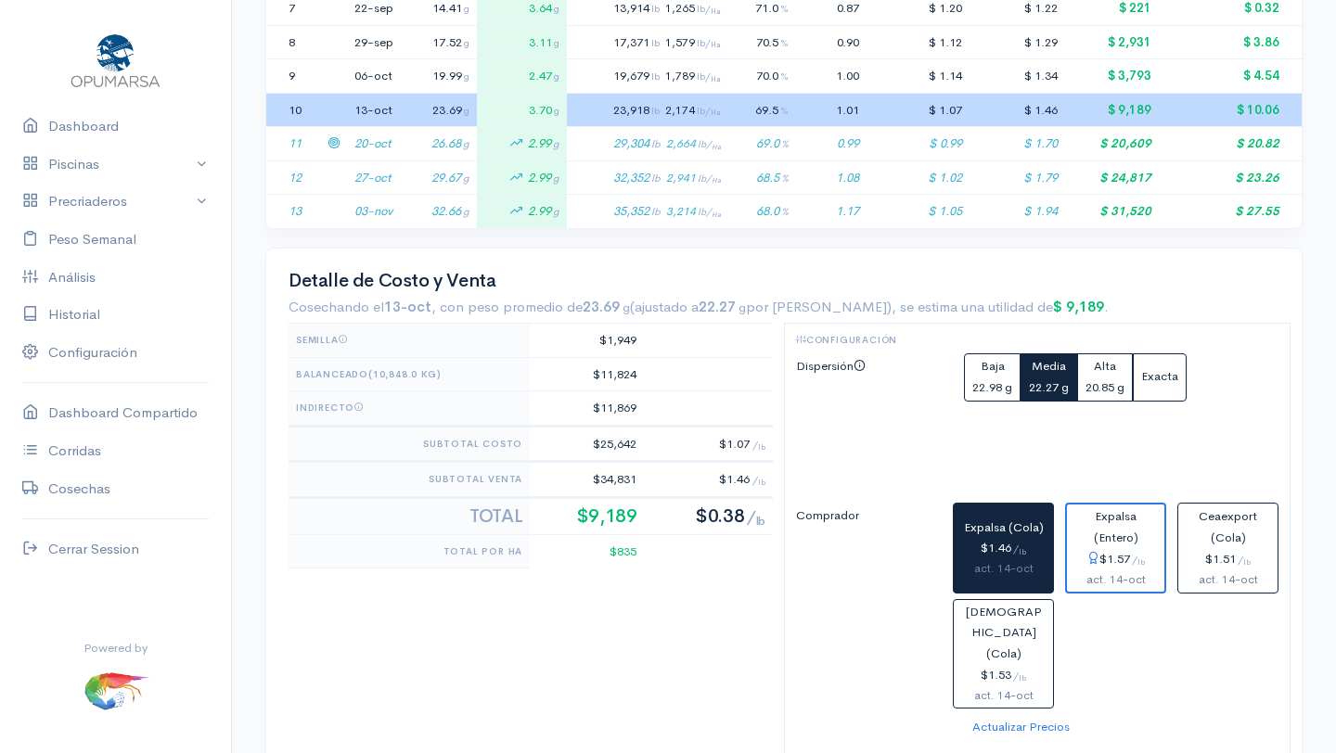
scroll to position [654, 0]
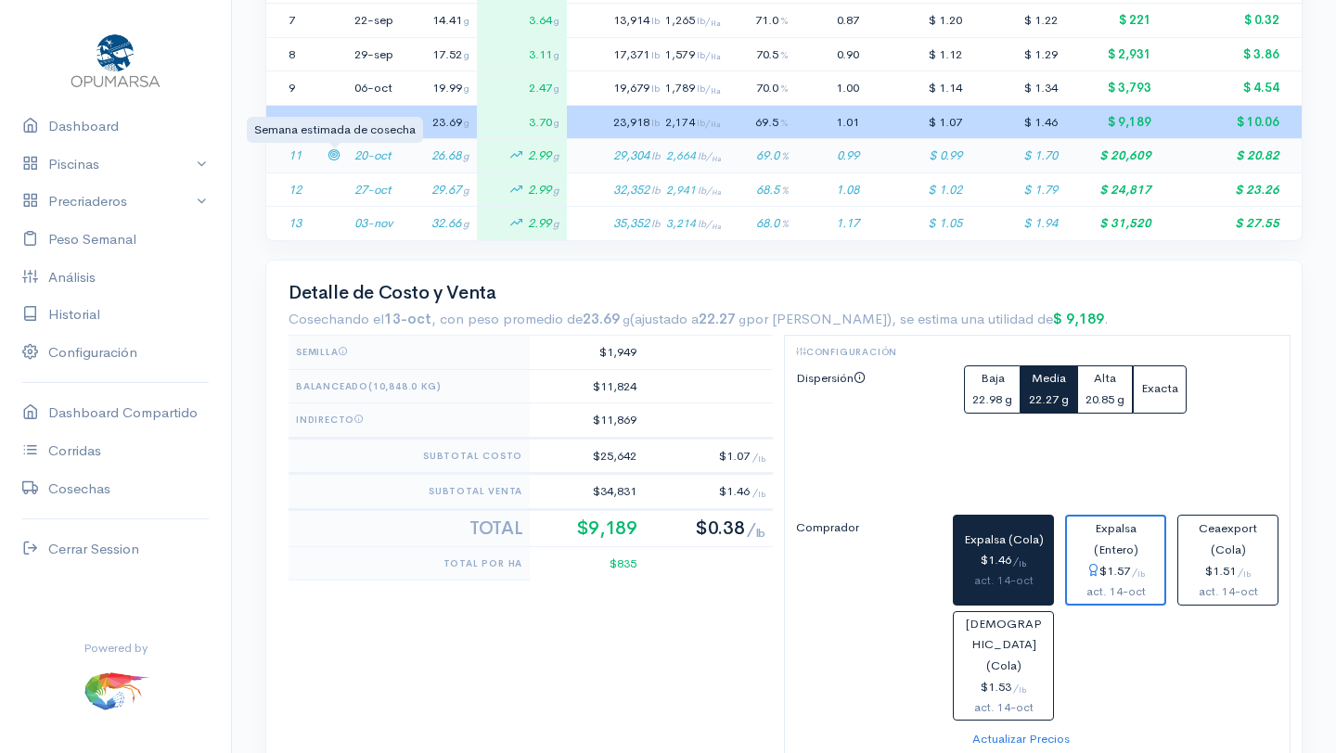
click at [335, 154] on icon at bounding box center [333, 154] width 12 height 12
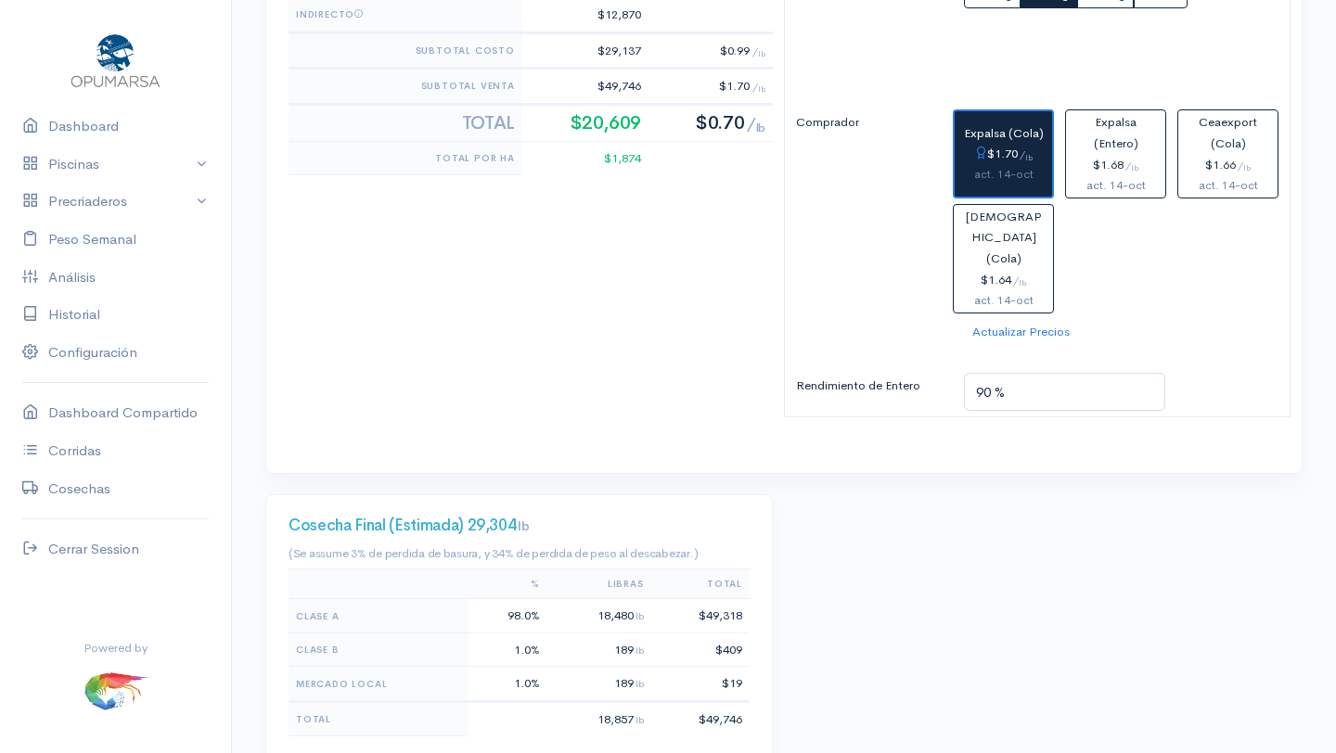
scroll to position [1056, 0]
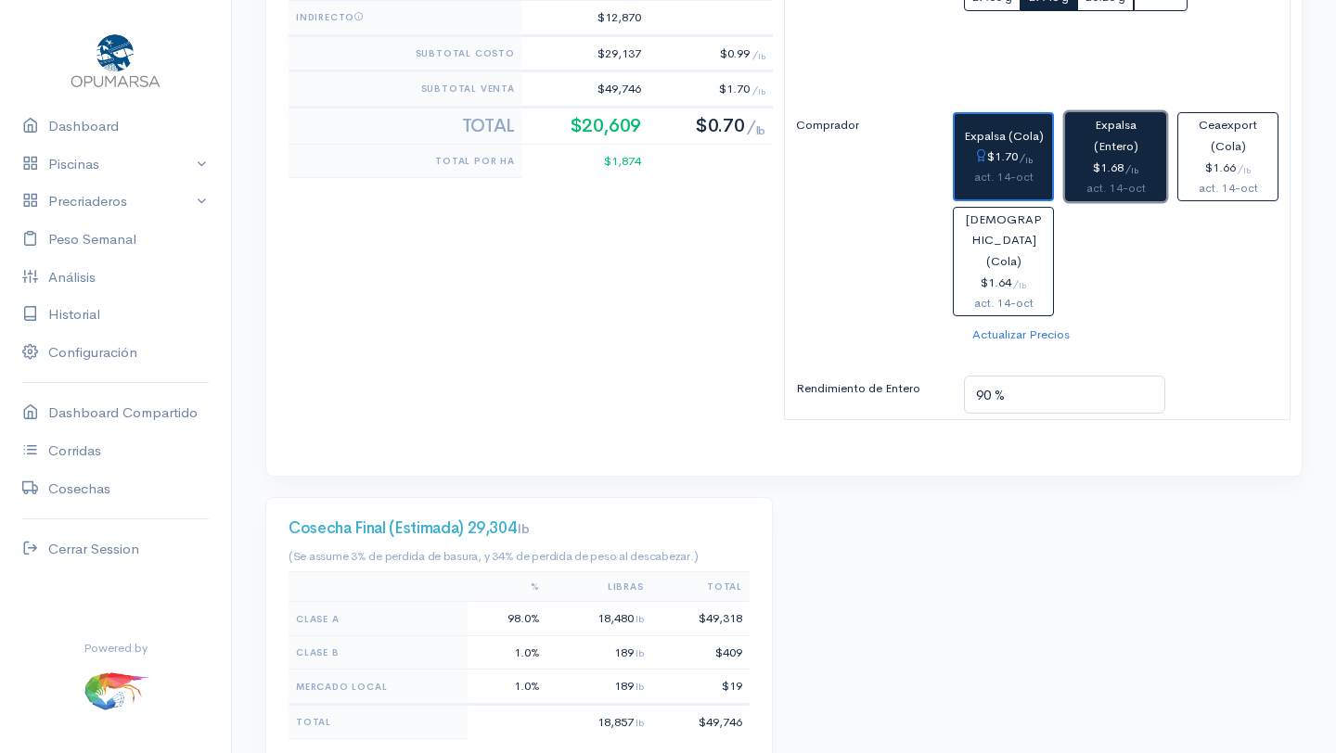
click at [1113, 165] on div "$1.68 / lb" at bounding box center [1115, 168] width 84 height 21
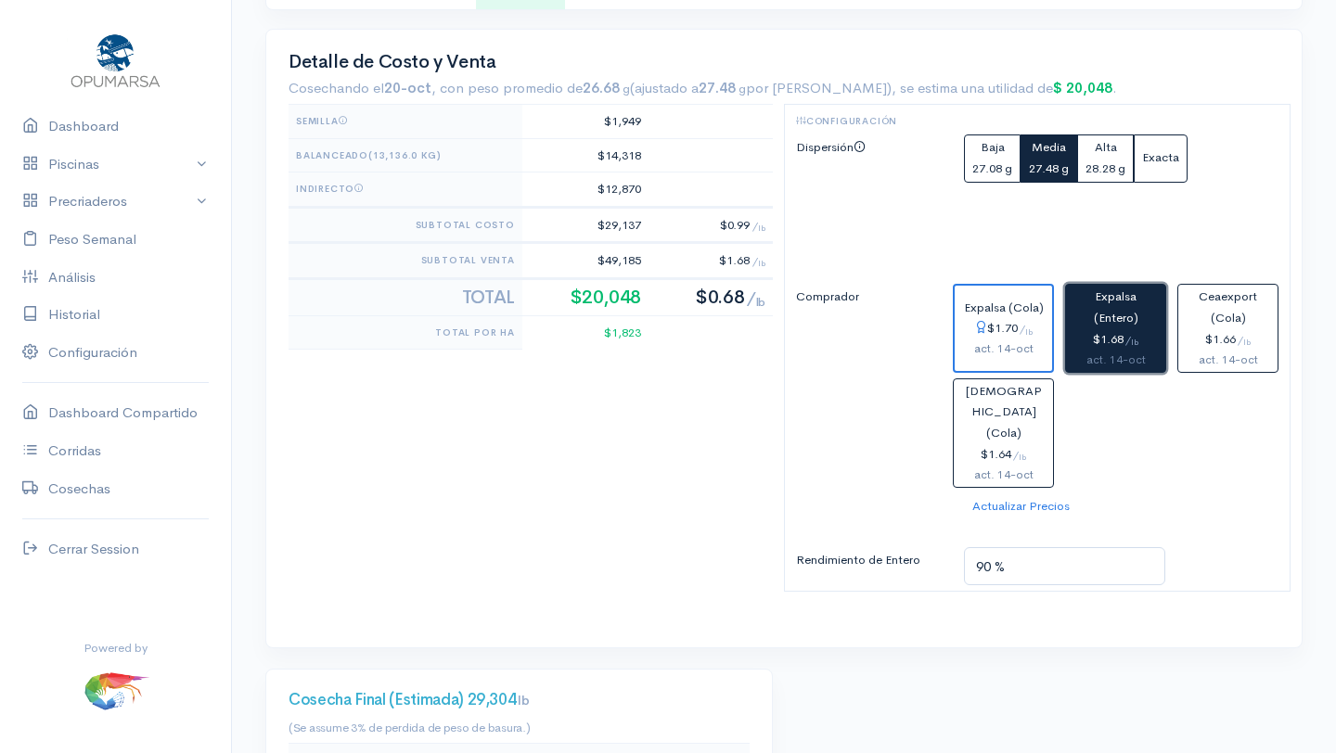
scroll to position [915, 0]
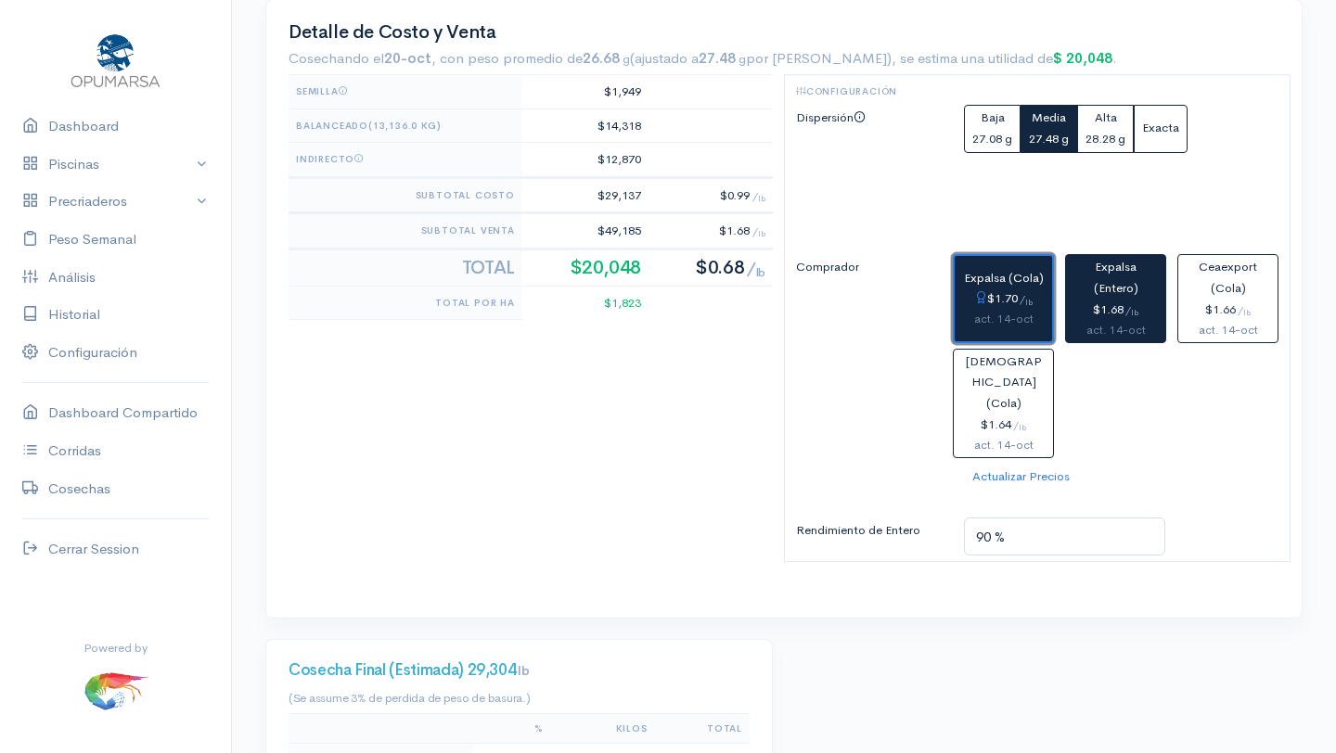
click at [1005, 317] on div "act. 14-oct" at bounding box center [1003, 319] width 83 height 19
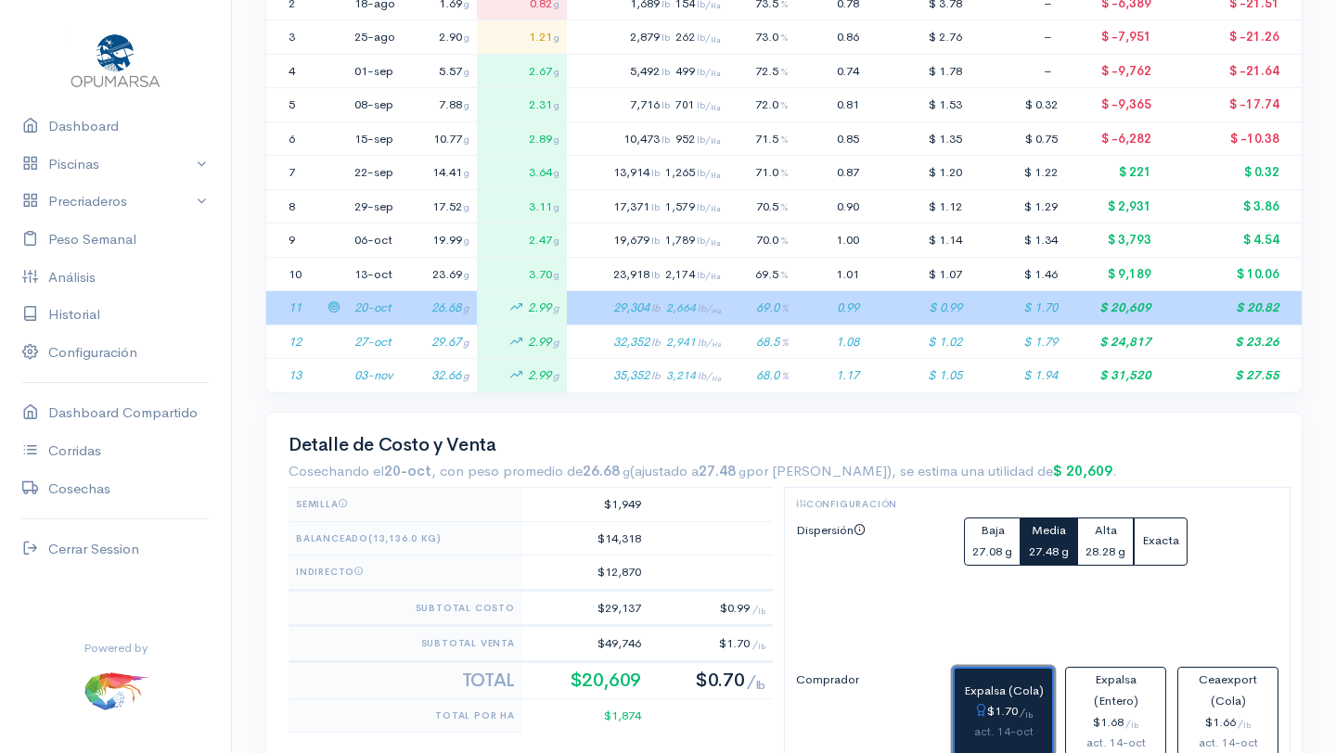
scroll to position [499, 0]
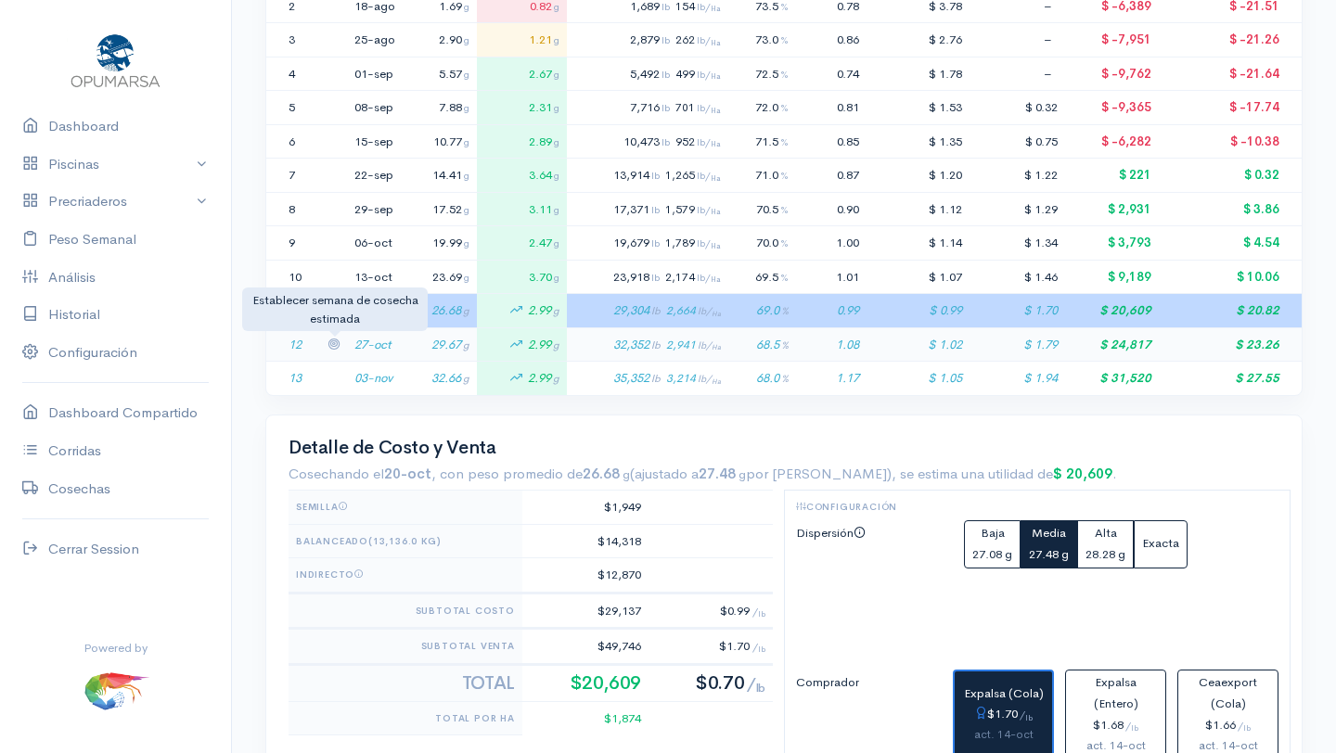
click at [335, 340] on icon at bounding box center [333, 344] width 12 height 12
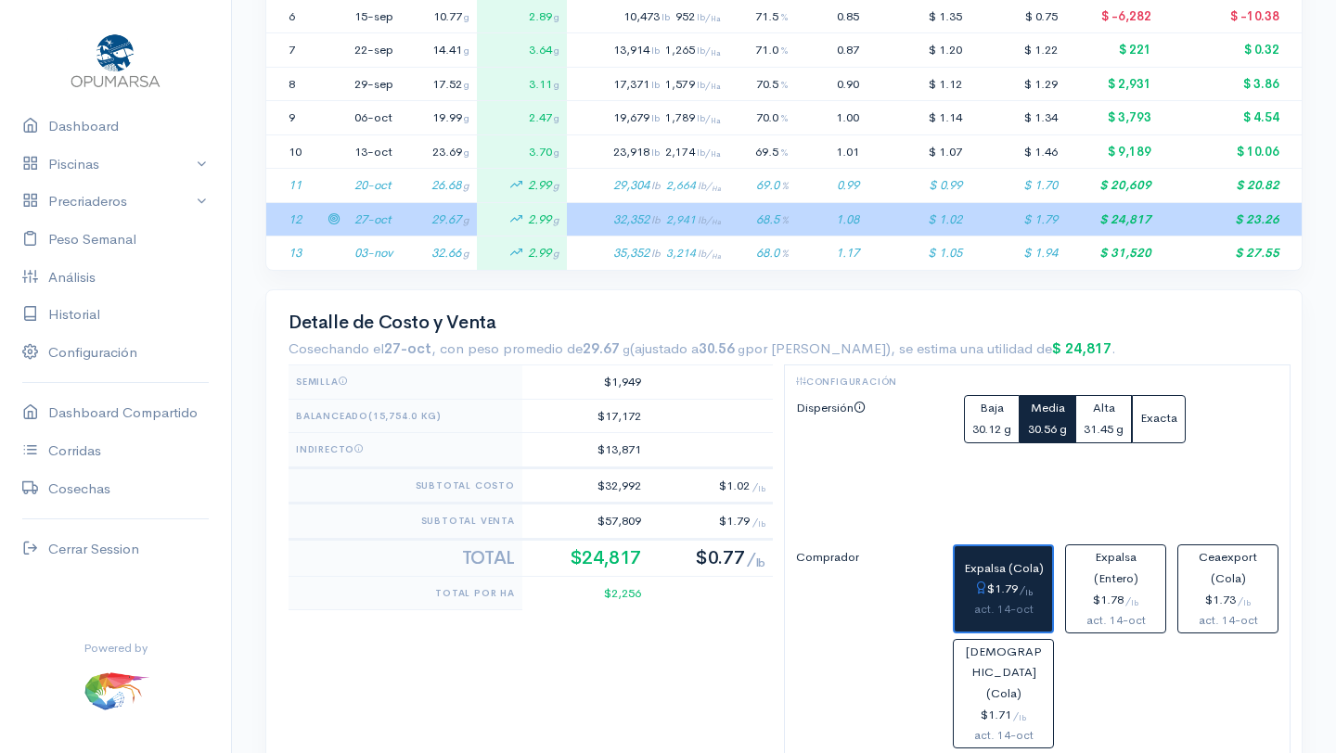
scroll to position [525, 0]
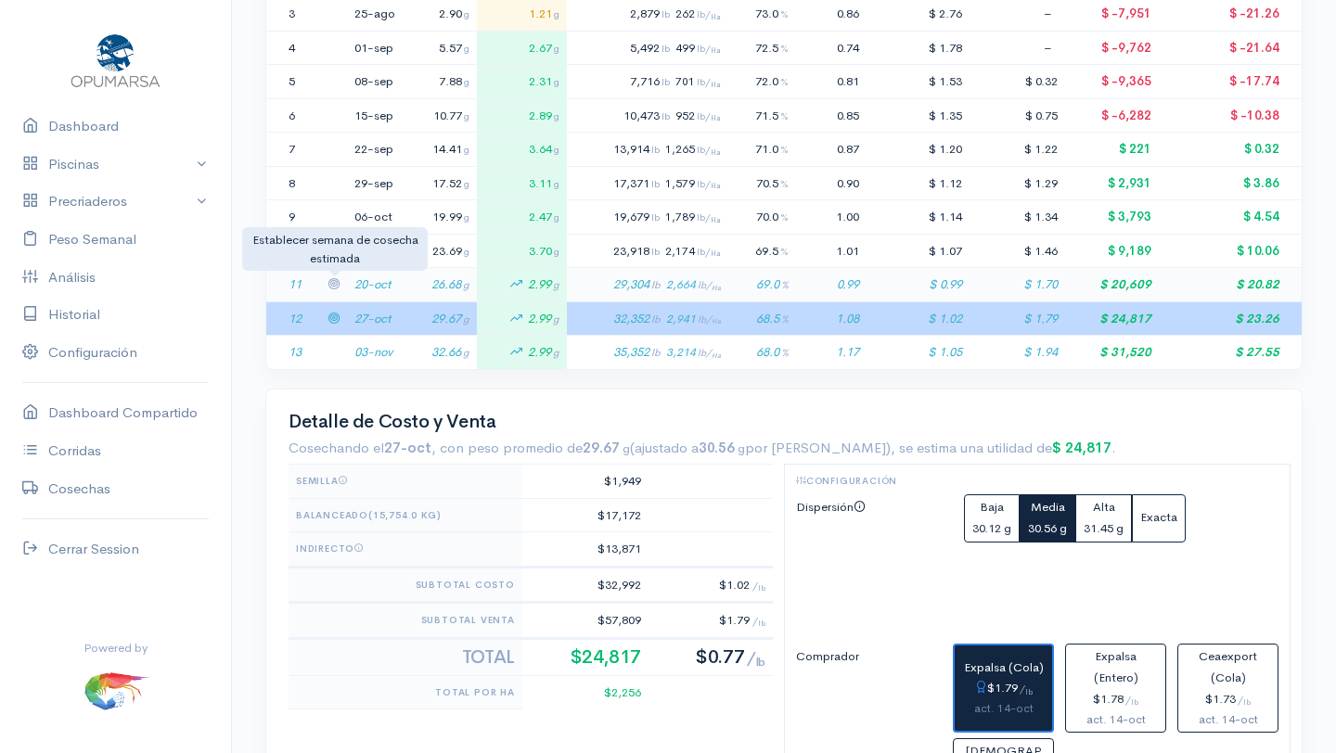
click at [332, 285] on icon at bounding box center [333, 283] width 12 height 12
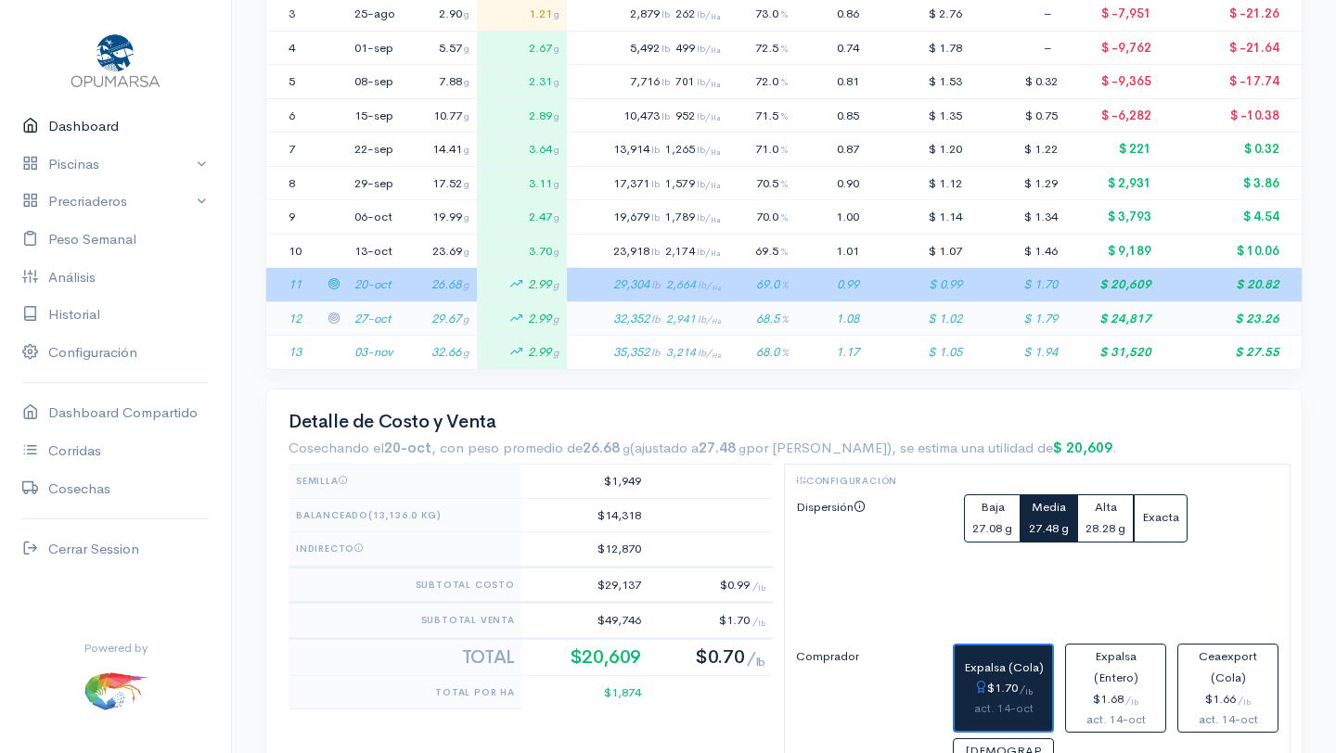
click at [86, 123] on link "Dashboard" at bounding box center [115, 127] width 231 height 38
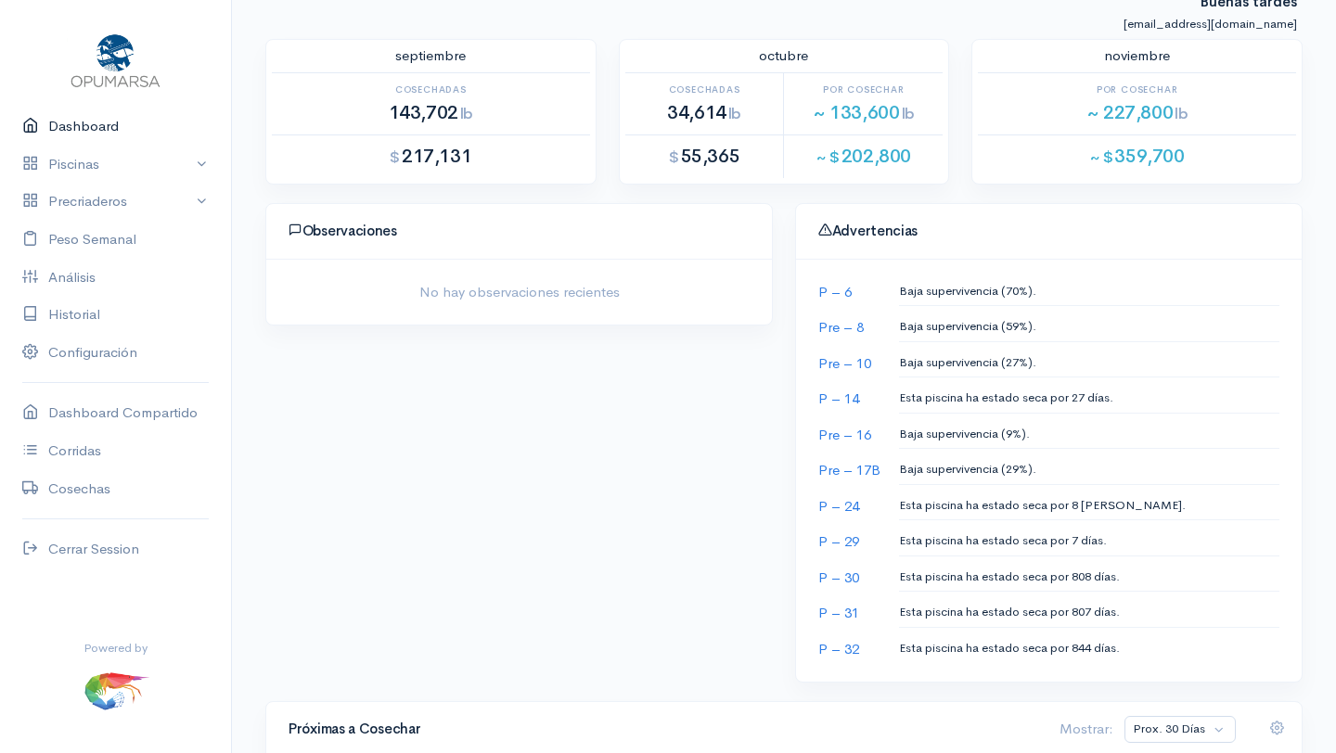
scroll to position [514, 0]
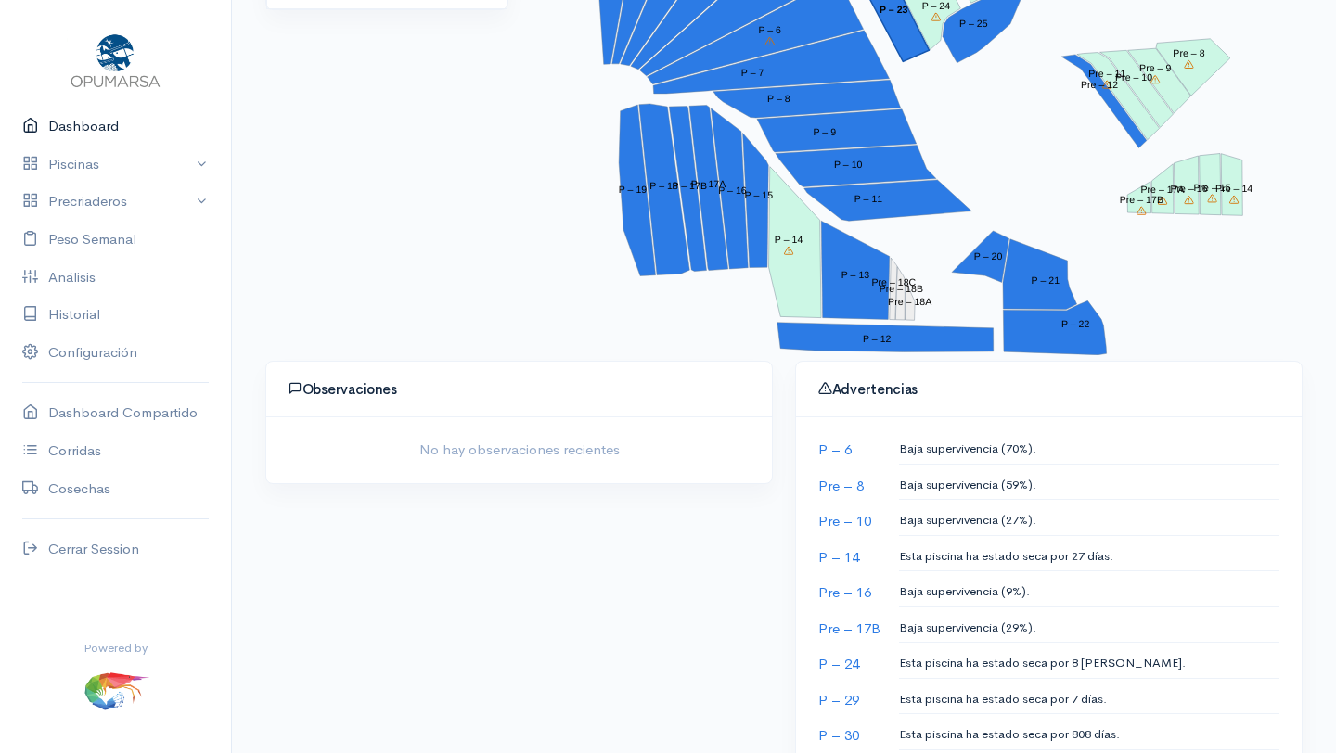
click at [92, 125] on link "Dashboard" at bounding box center [115, 127] width 231 height 38
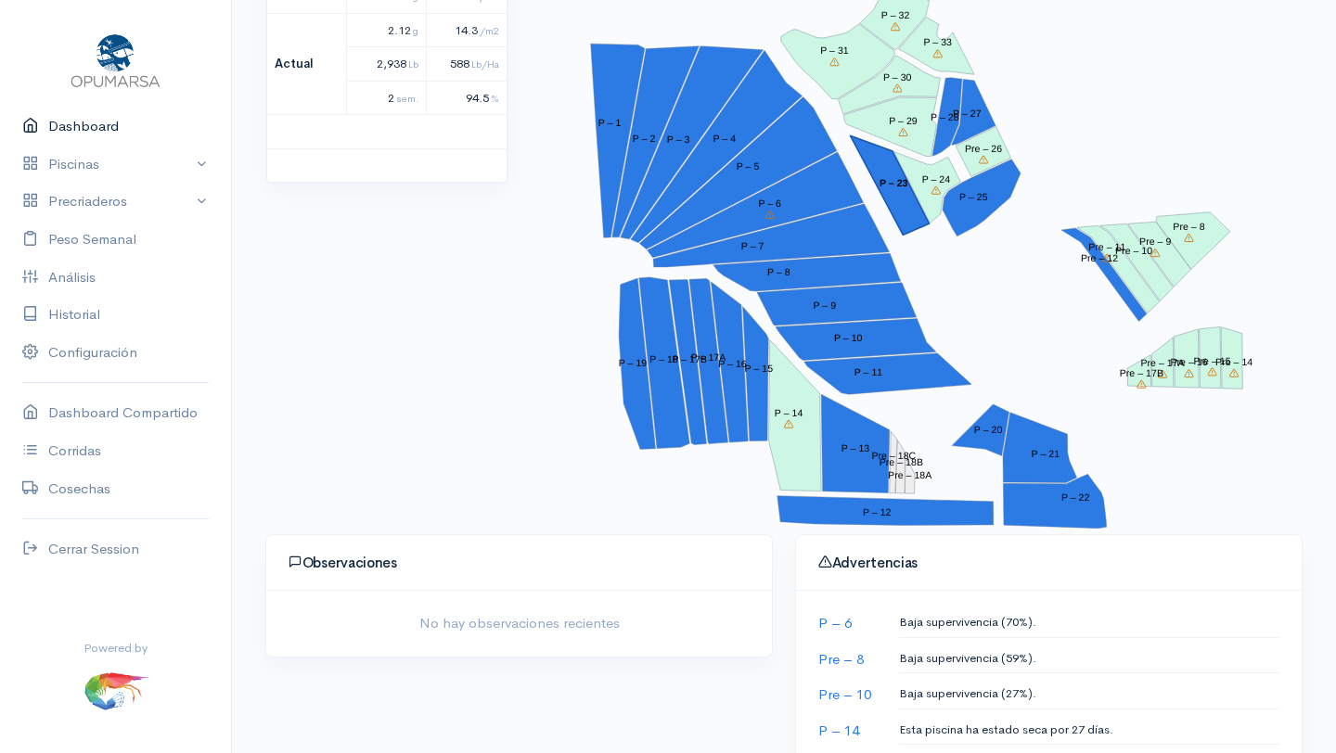
scroll to position [0, 0]
